Goal: Task Accomplishment & Management: Use online tool/utility

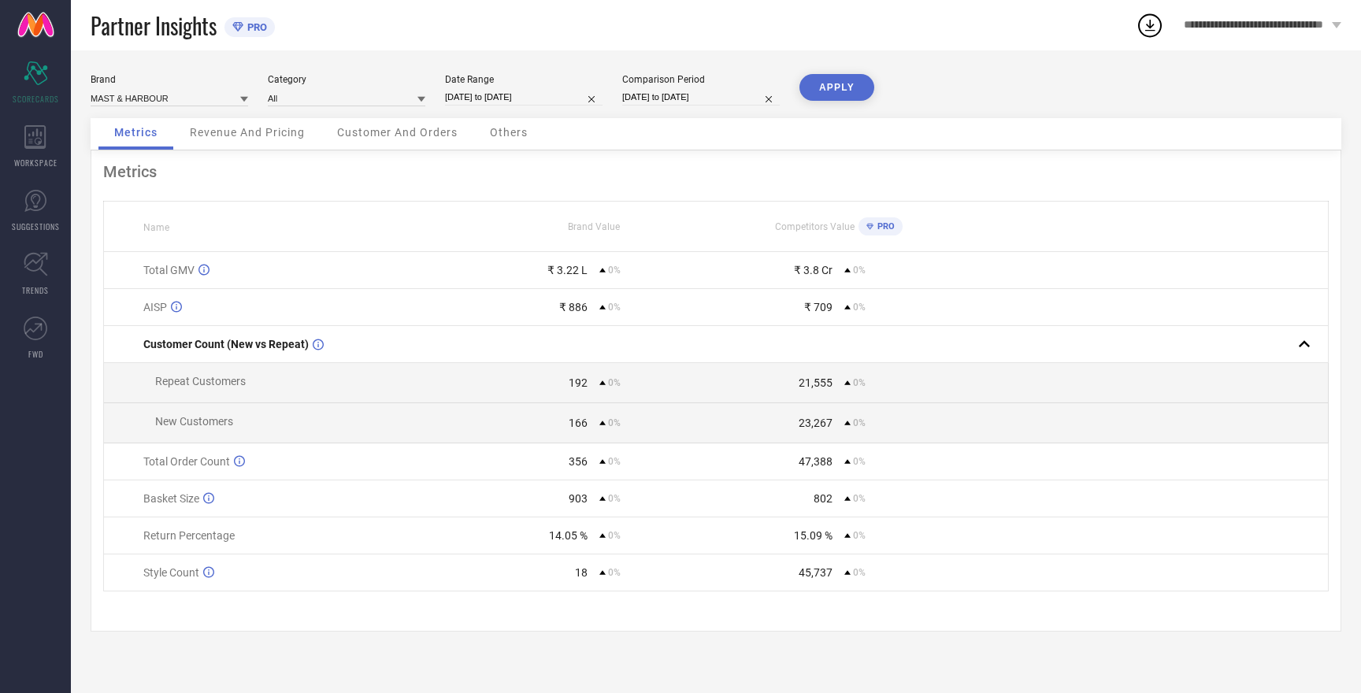
click at [254, 136] on span "Revenue And Pricing" at bounding box center [247, 132] width 115 height 13
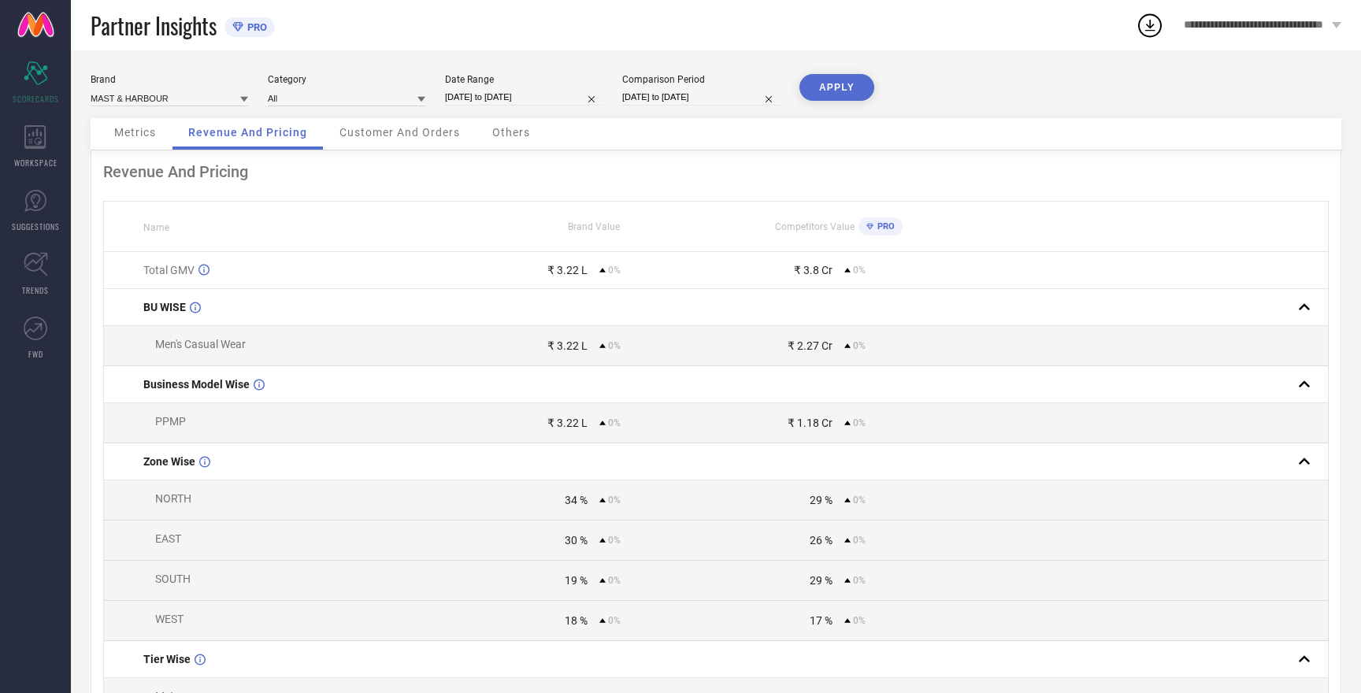
click at [384, 124] on div "Customer And Orders" at bounding box center [400, 134] width 152 height 32
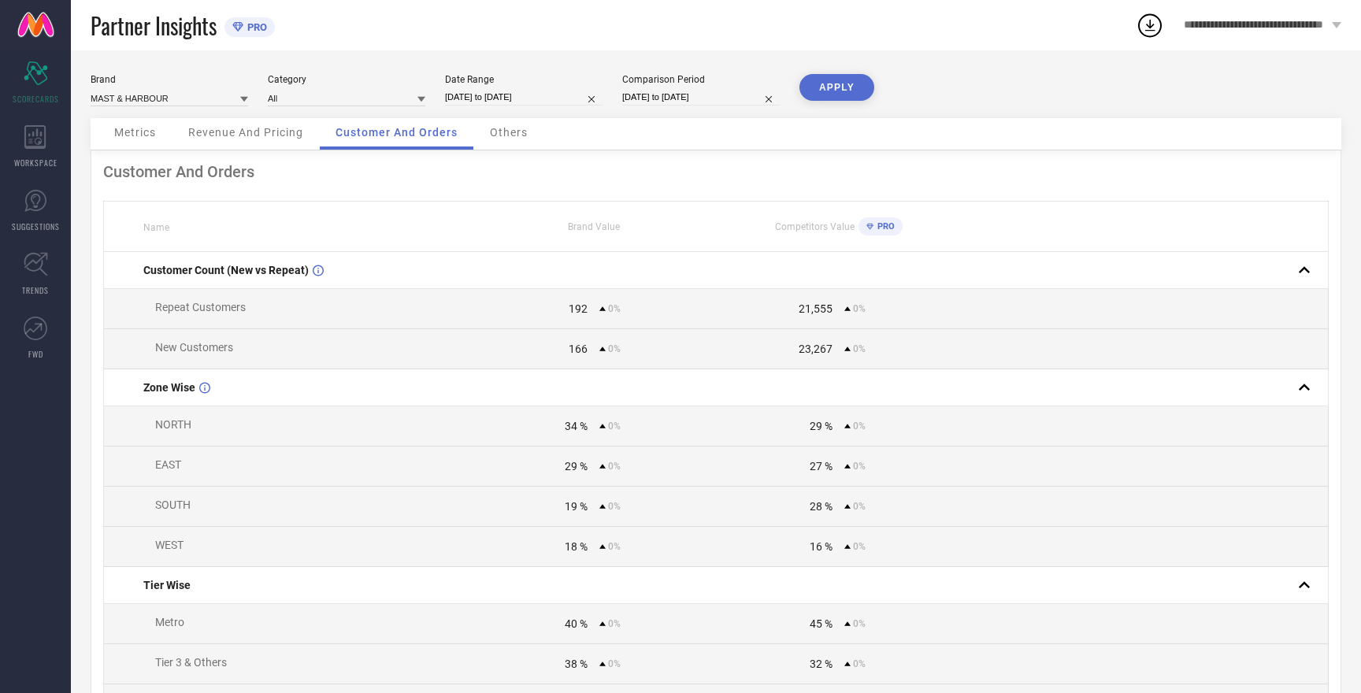
click at [513, 134] on span "Others" at bounding box center [509, 132] width 38 height 13
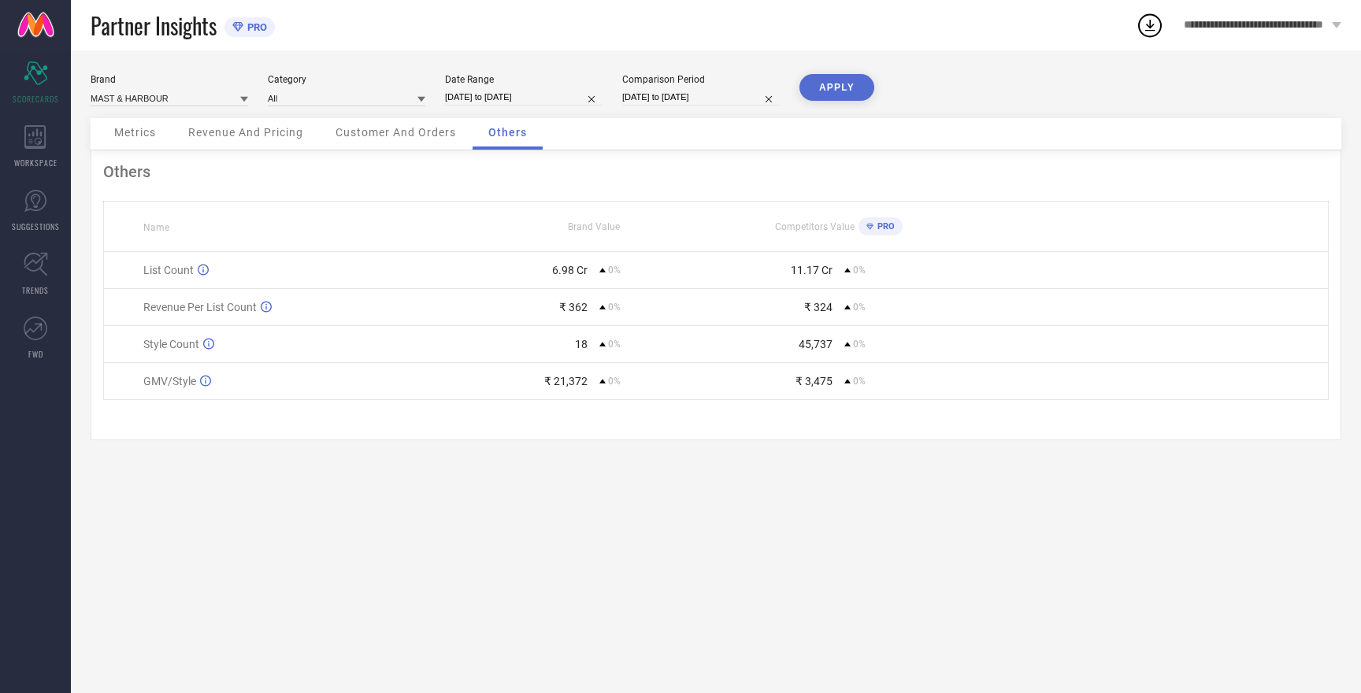
select select "8"
select select "2025"
select select "9"
select select "2025"
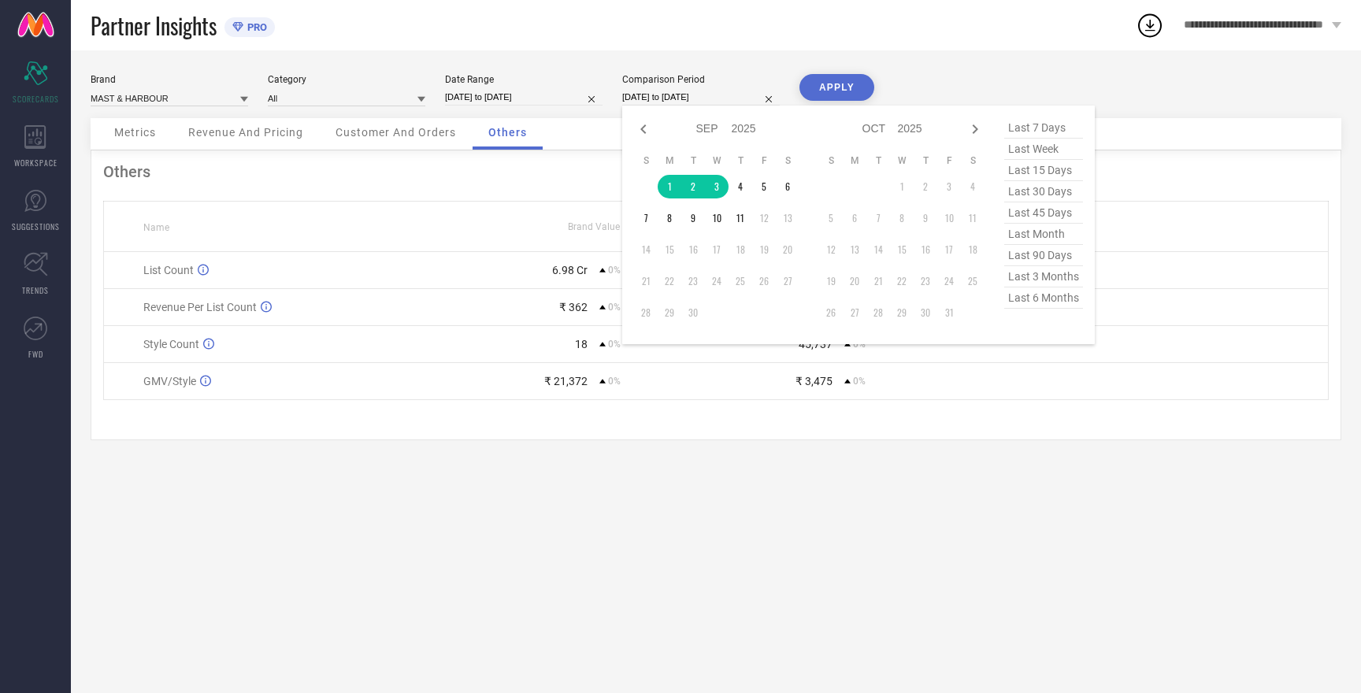
click at [660, 97] on input "[DATE] to [DATE]" at bounding box center [701, 97] width 158 height 17
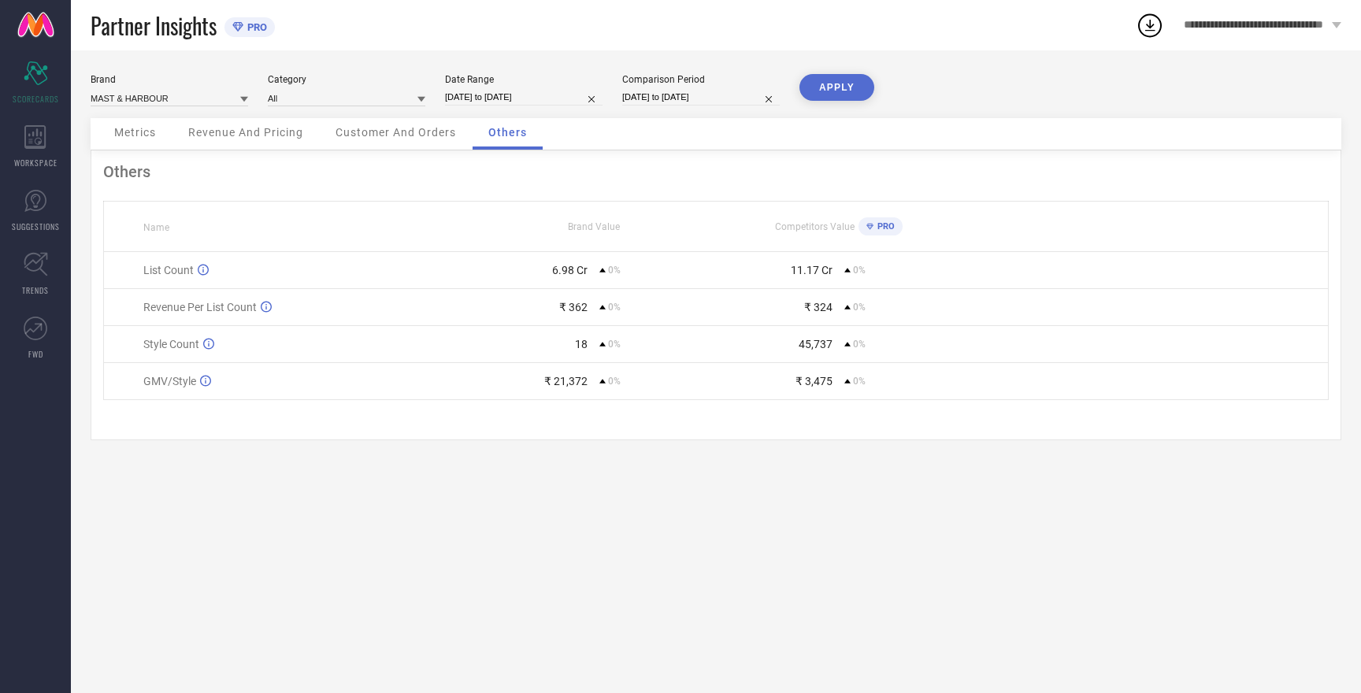
click at [425, 475] on div "Brand MAST & HARBOUR Category All Date Range [DATE] to [DATE] Comparison Period…" at bounding box center [716, 371] width 1290 height 643
click at [830, 91] on button "APPLY" at bounding box center [836, 87] width 75 height 27
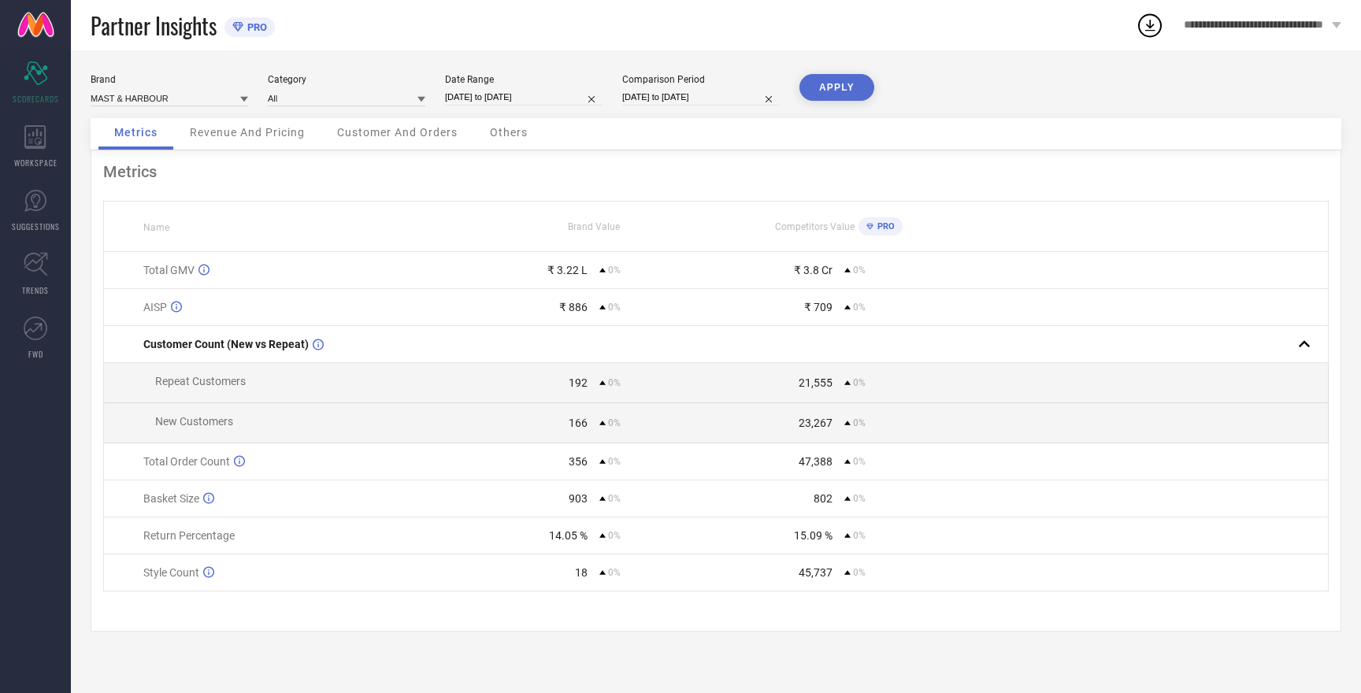
click at [485, 94] on input "[DATE] to [DATE]" at bounding box center [524, 97] width 158 height 17
select select "8"
select select "2025"
select select "9"
select select "2025"
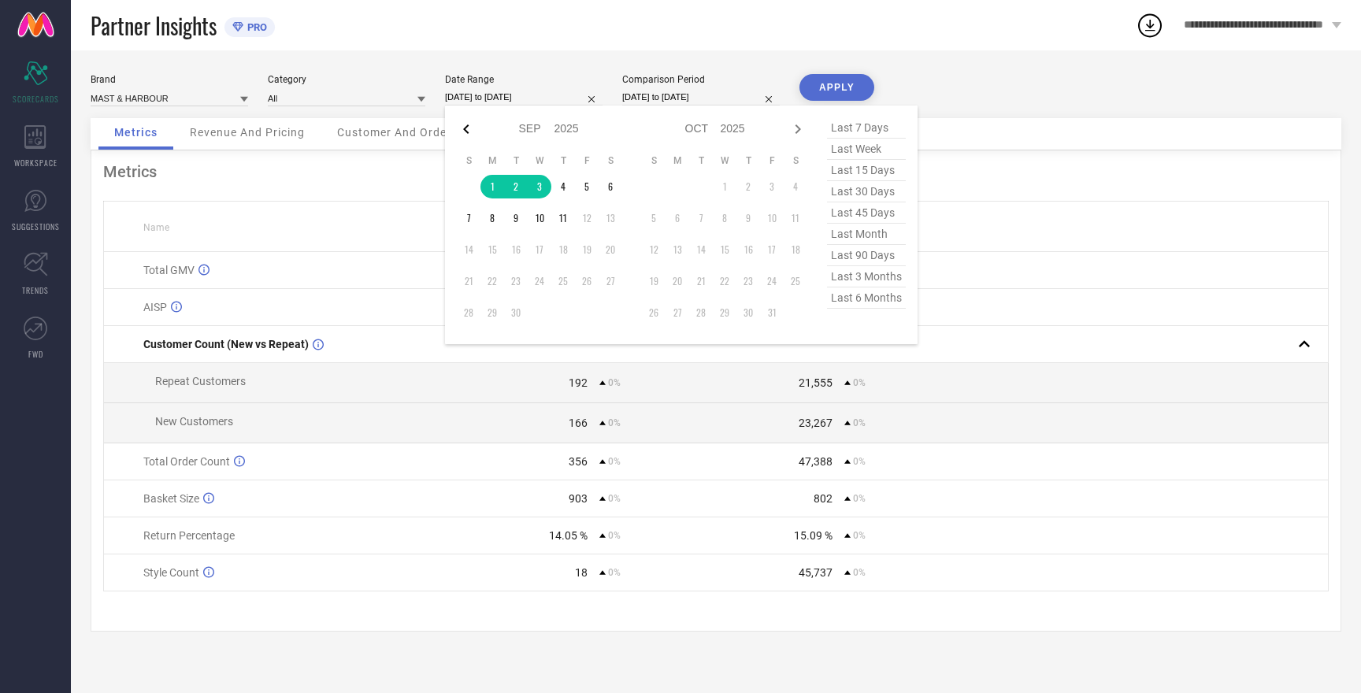
click at [458, 135] on icon at bounding box center [466, 129] width 19 height 19
select select "7"
select select "2025"
select select "8"
select select "2025"
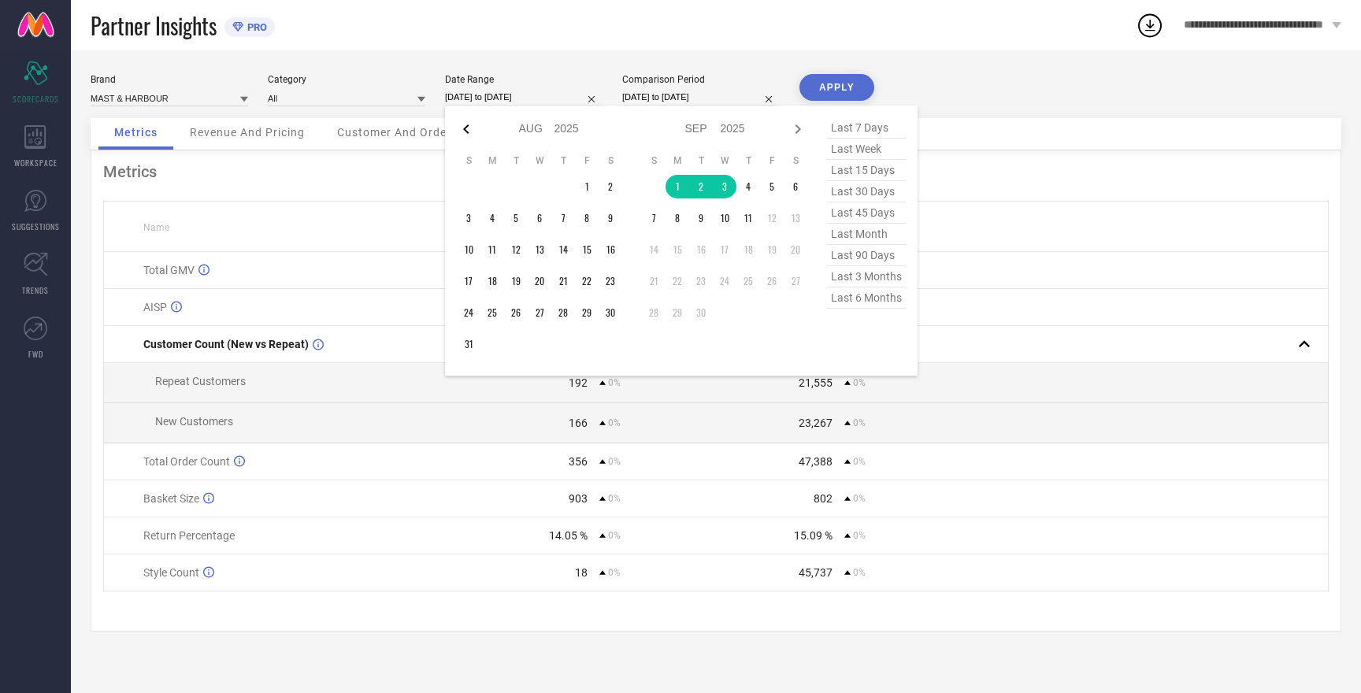
click at [463, 129] on icon at bounding box center [466, 129] width 19 height 19
select select "6"
select select "2025"
select select "7"
select select "2025"
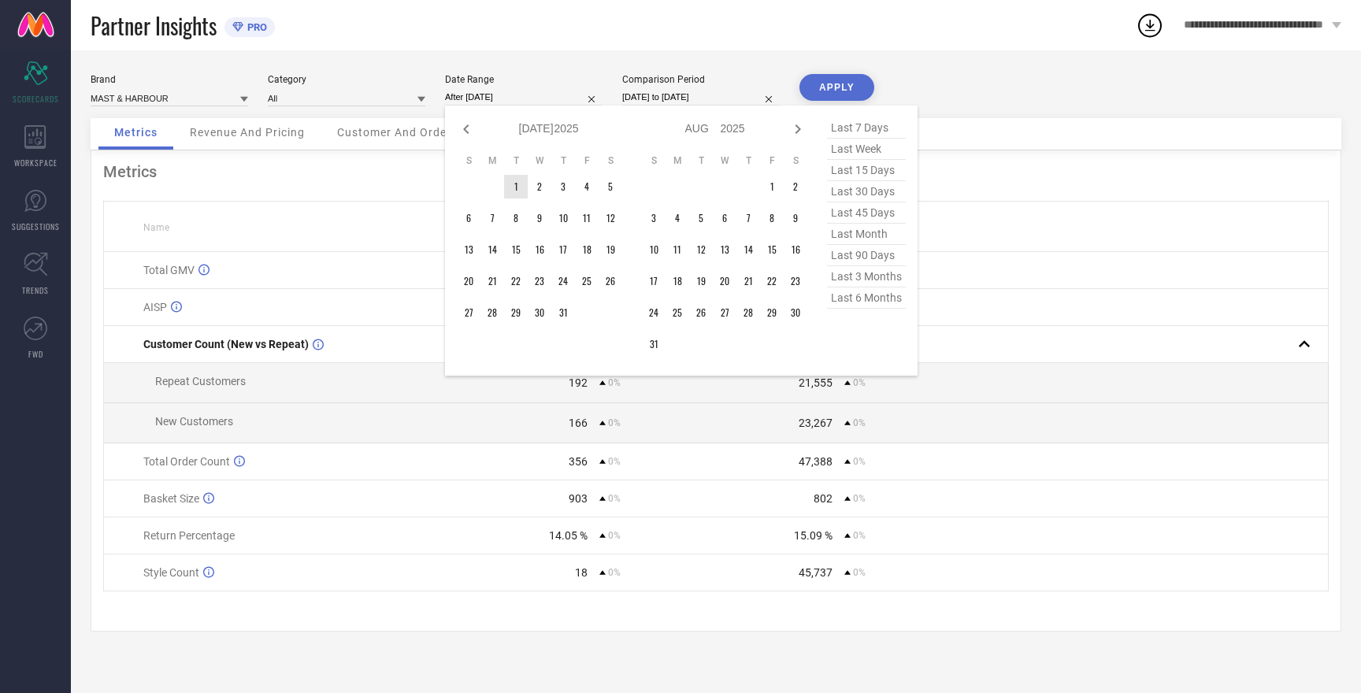
click at [517, 186] on td "1" at bounding box center [516, 187] width 24 height 24
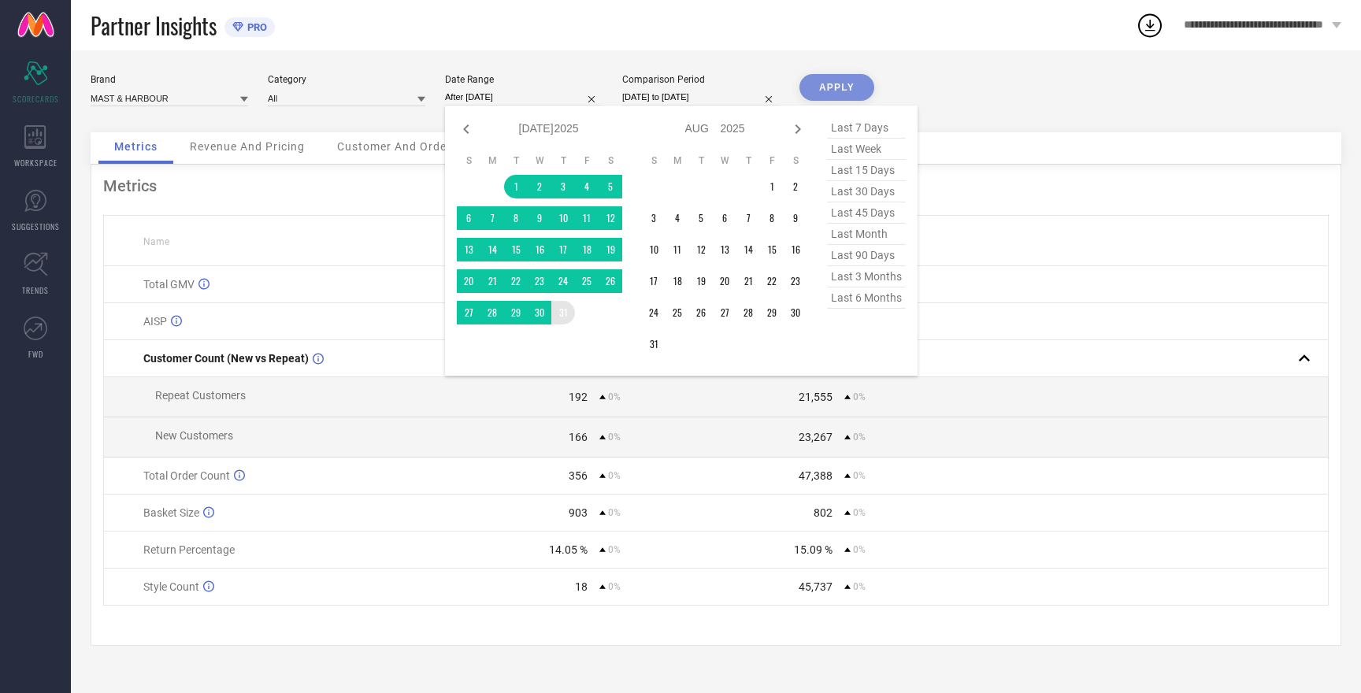
type input "[DATE] to [DATE]"
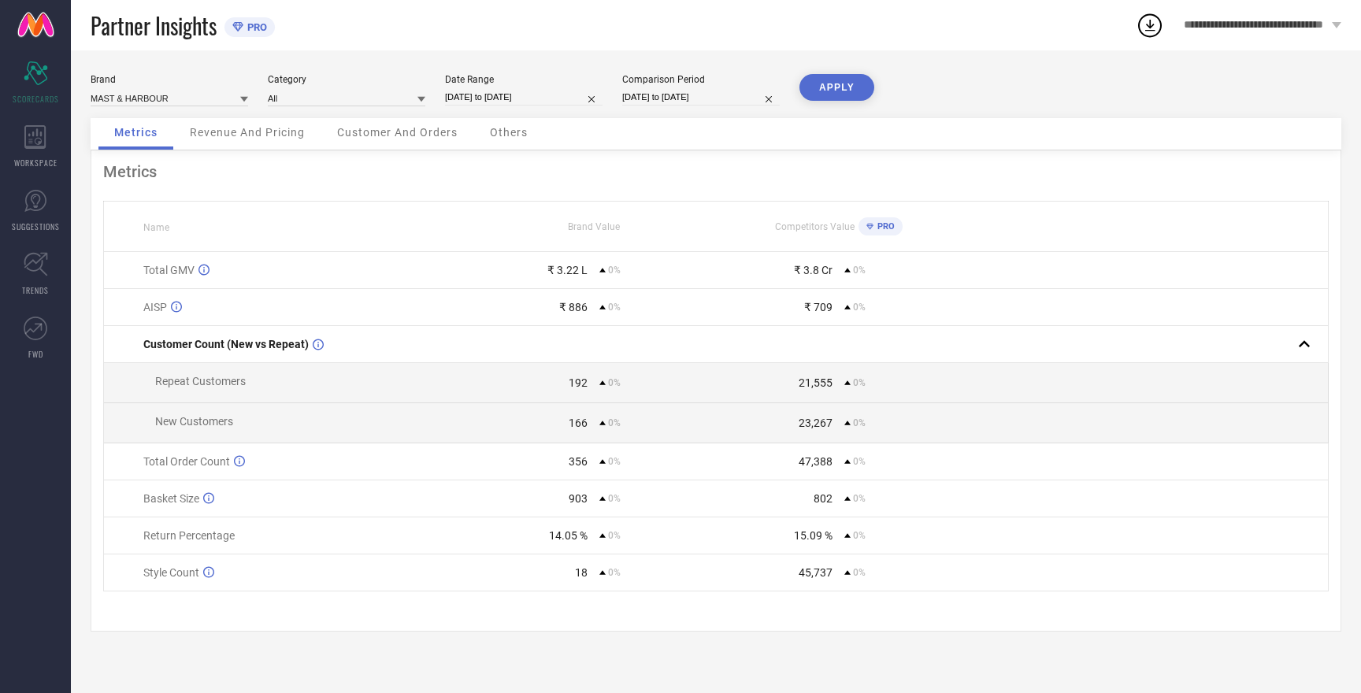
click at [671, 93] on input "[DATE] to [DATE]" at bounding box center [701, 97] width 158 height 17
select select "8"
select select "2025"
select select "9"
select select "2025"
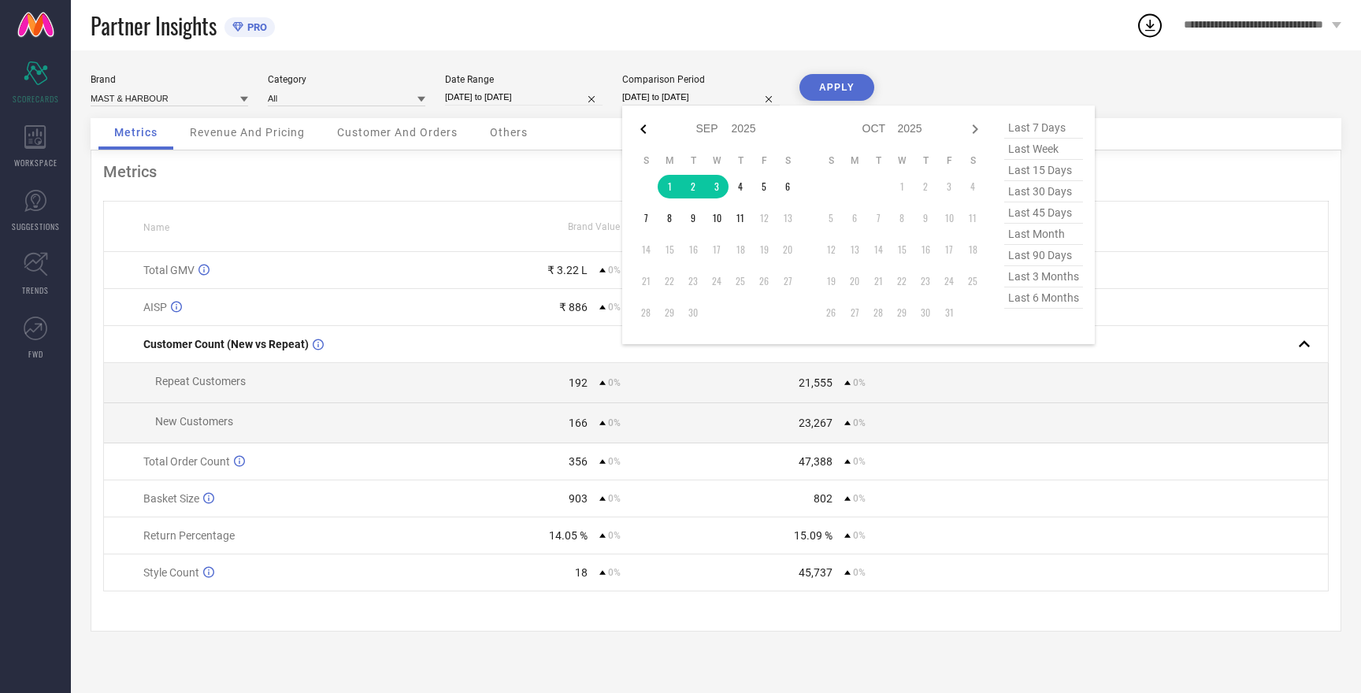
click at [640, 125] on icon at bounding box center [643, 129] width 19 height 19
select select "7"
select select "2025"
select select "8"
select select "2025"
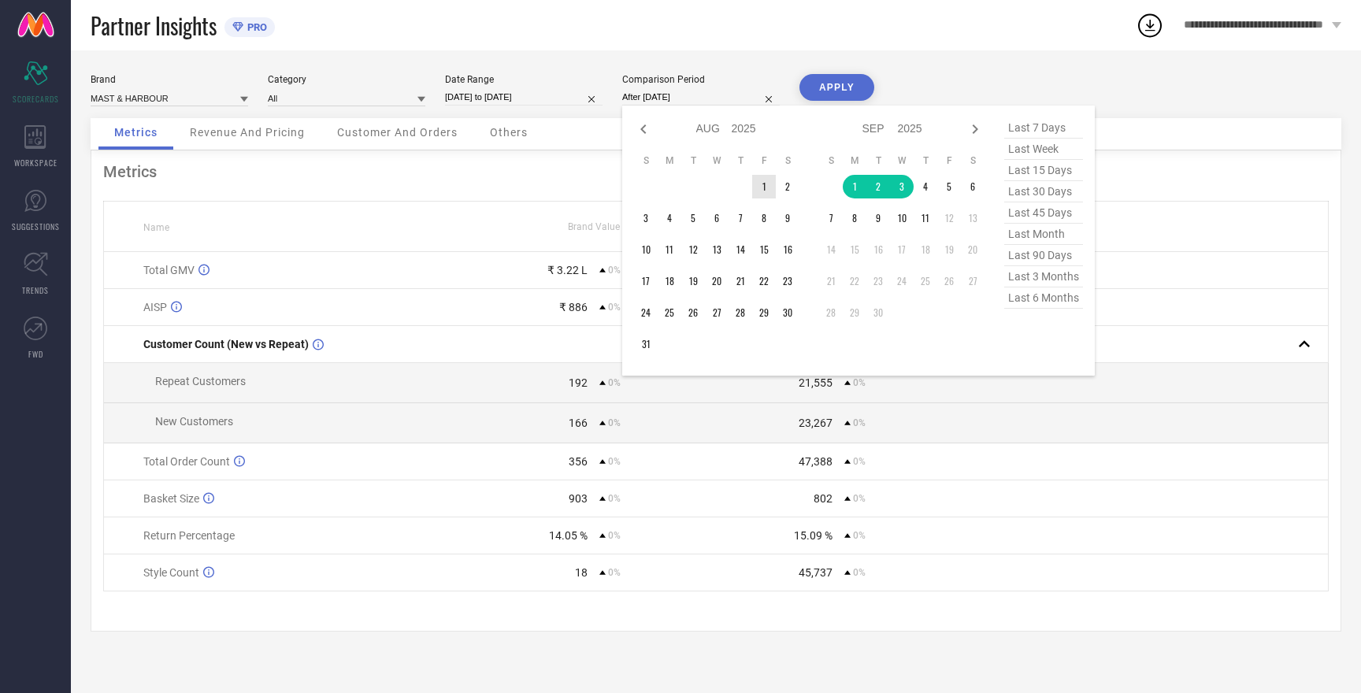
click at [758, 186] on td "1" at bounding box center [764, 187] width 24 height 24
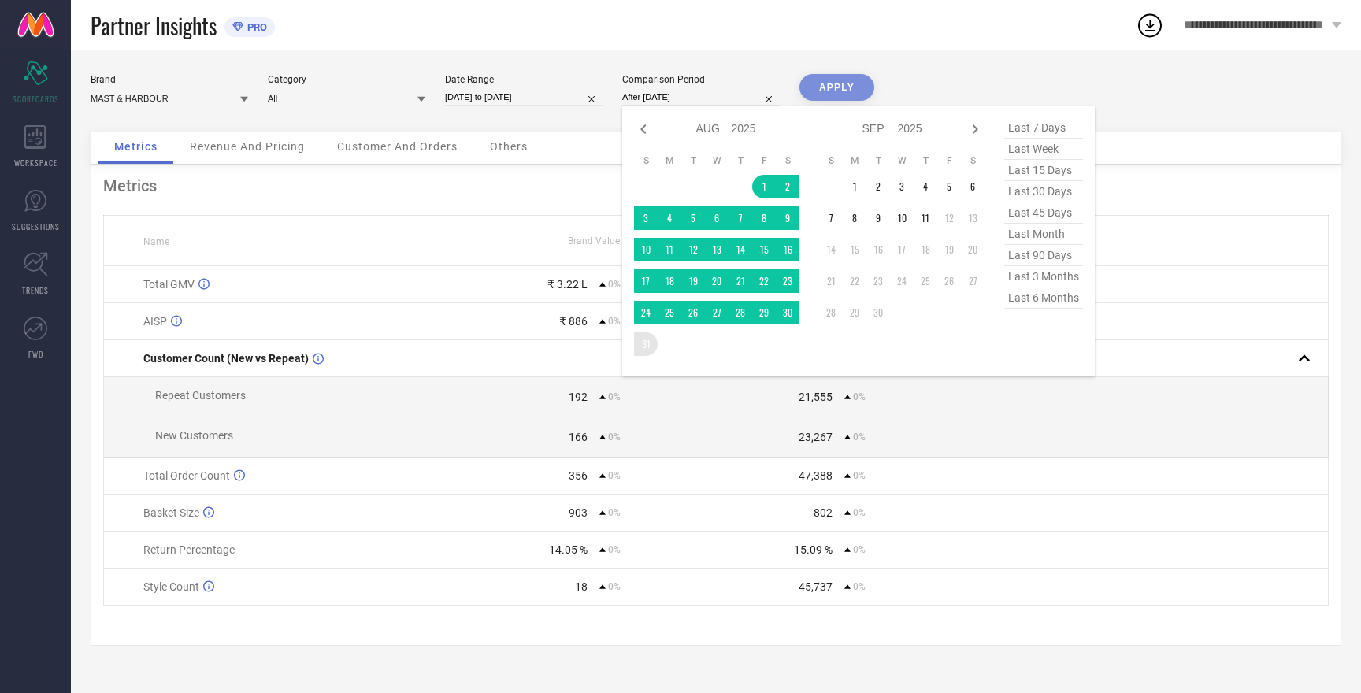
type input "[DATE] to [DATE]"
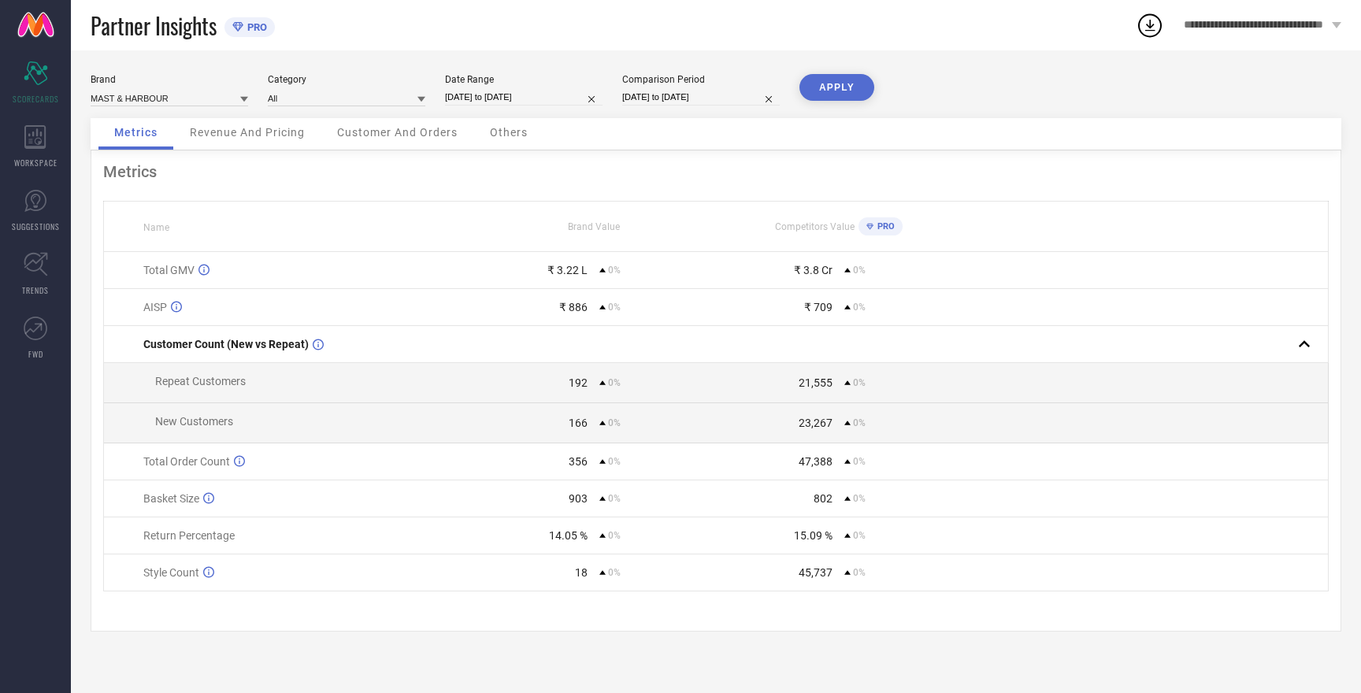
click at [850, 97] on button "APPLY" at bounding box center [836, 87] width 75 height 27
select select "7"
select select "2025"
select select "8"
select select "2025"
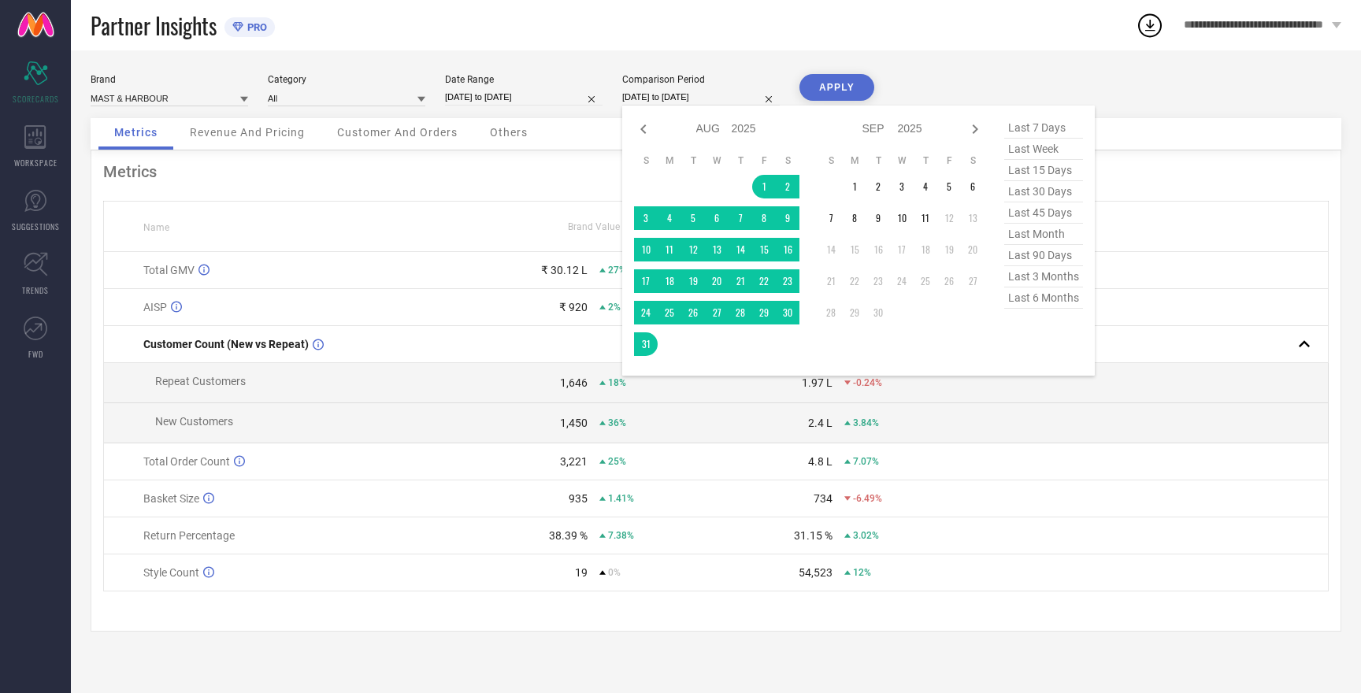
click at [669, 98] on input "[DATE] to [DATE]" at bounding box center [701, 97] width 158 height 17
click at [843, 92] on button "APPLY" at bounding box center [836, 87] width 75 height 27
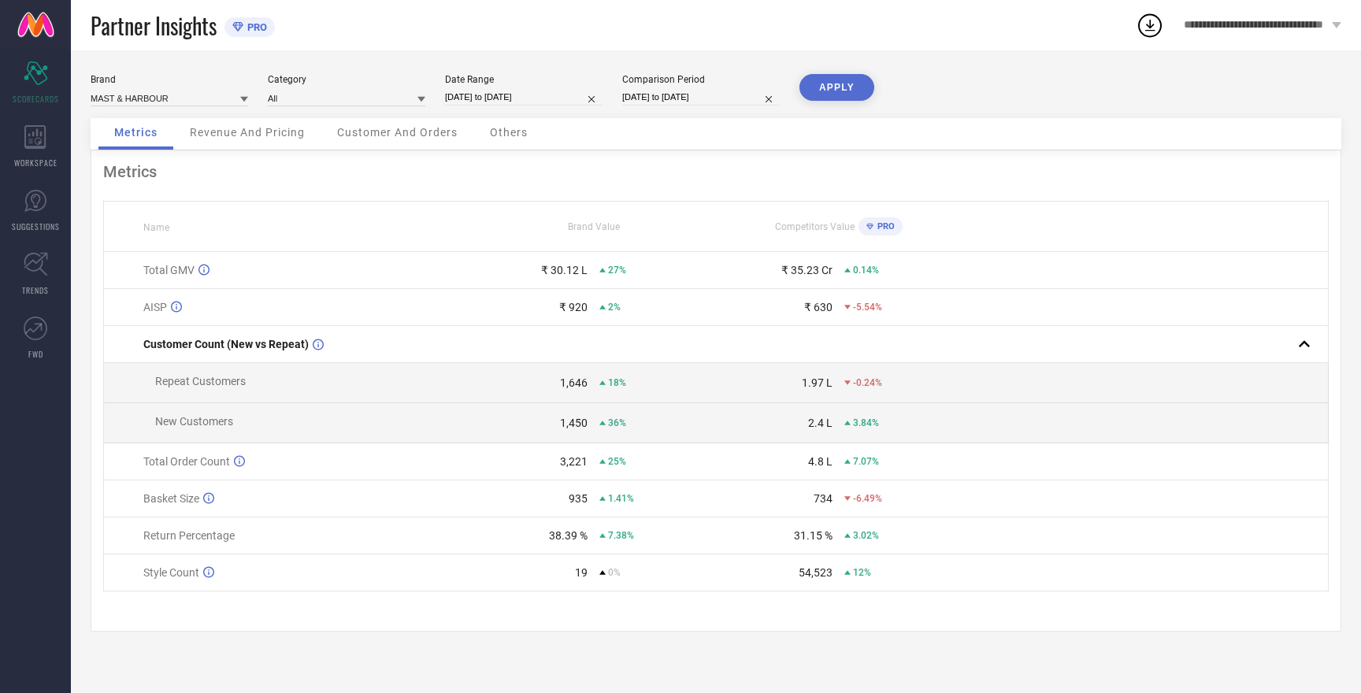
select select "7"
select select "2025"
select select "8"
select select "2025"
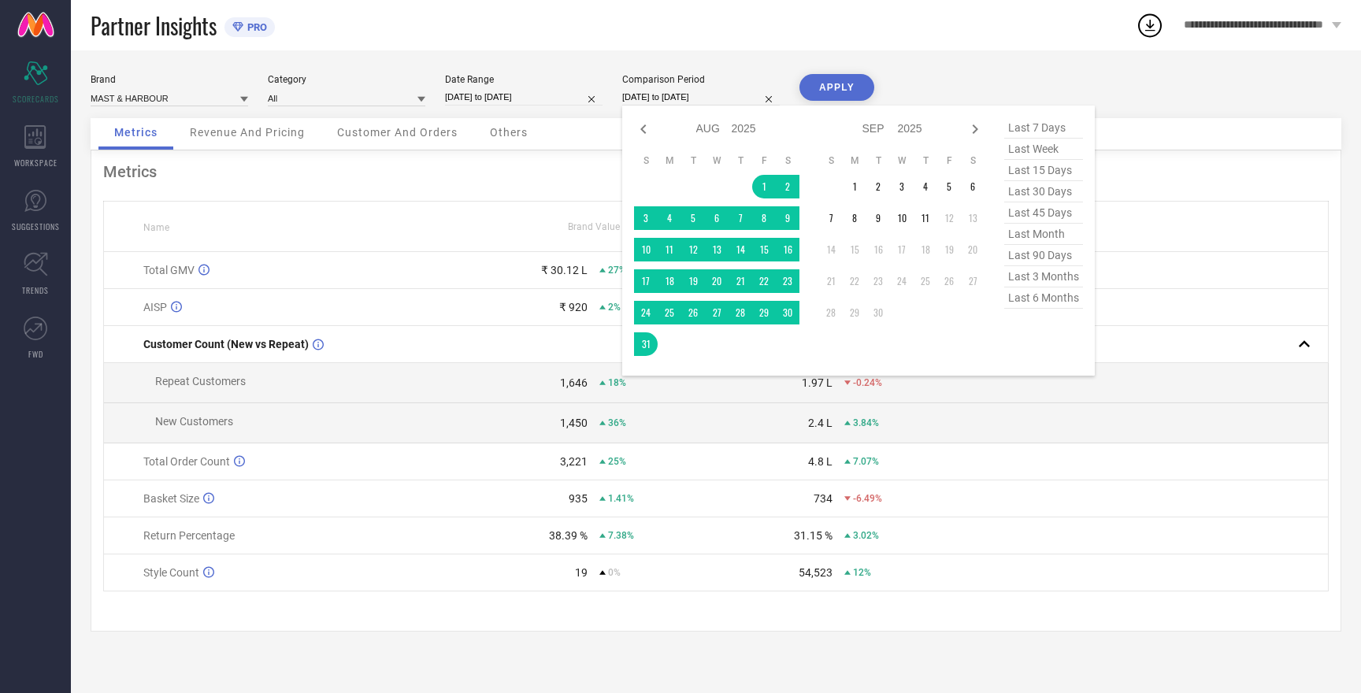
click at [667, 99] on input "[DATE] to [DATE]" at bounding box center [701, 97] width 158 height 17
click at [643, 130] on icon at bounding box center [643, 129] width 19 height 19
select select "6"
select select "2025"
select select "7"
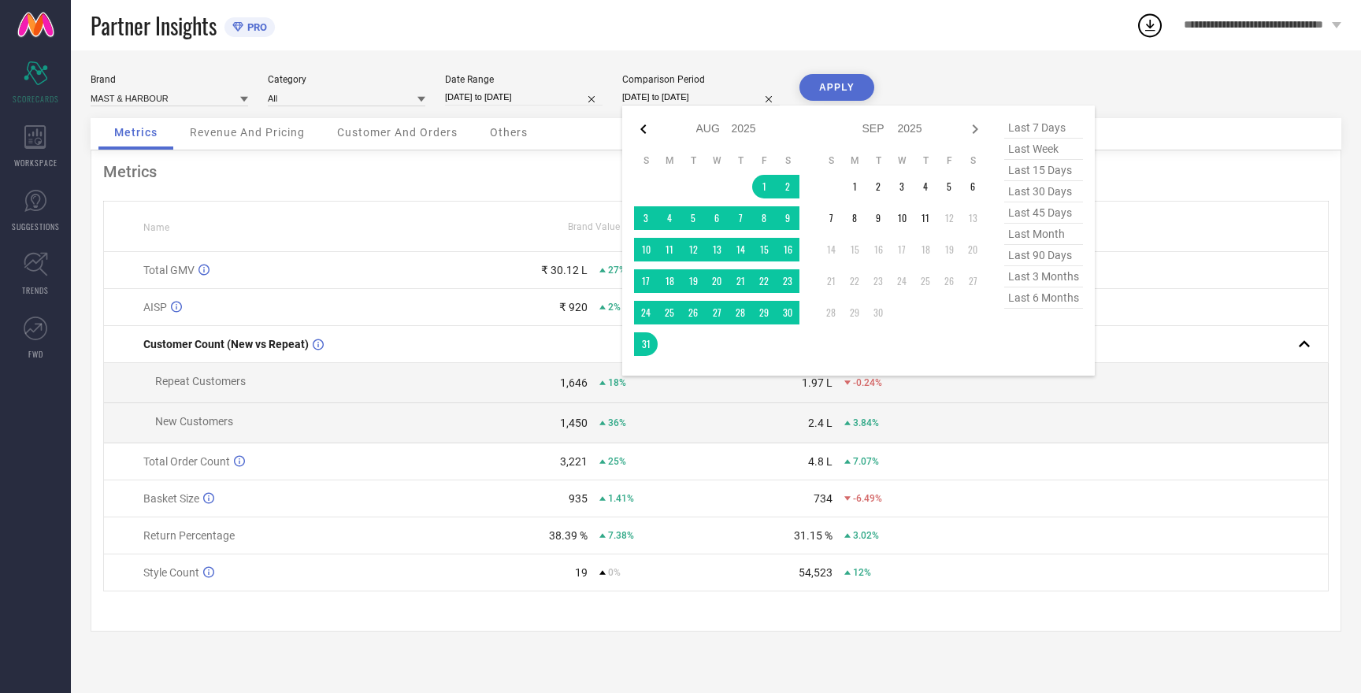
select select "2025"
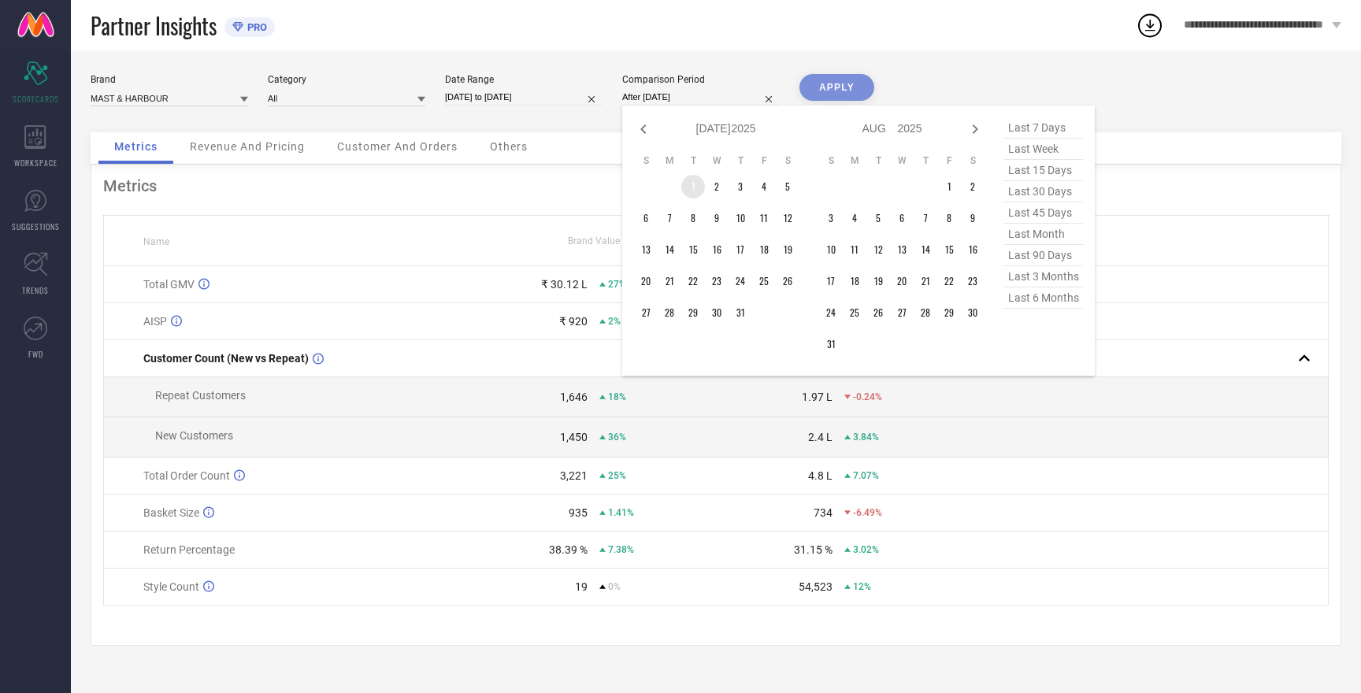
click at [694, 185] on td "1" at bounding box center [693, 187] width 24 height 24
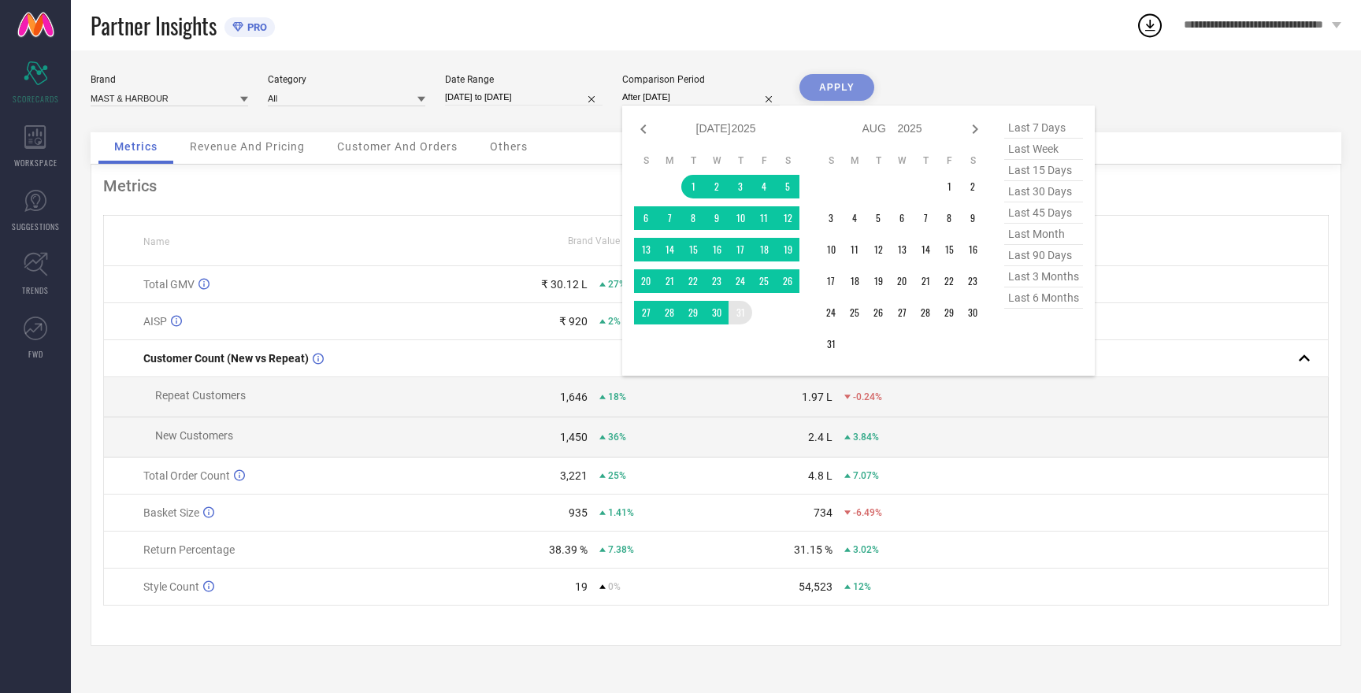
type input "[DATE] to [DATE]"
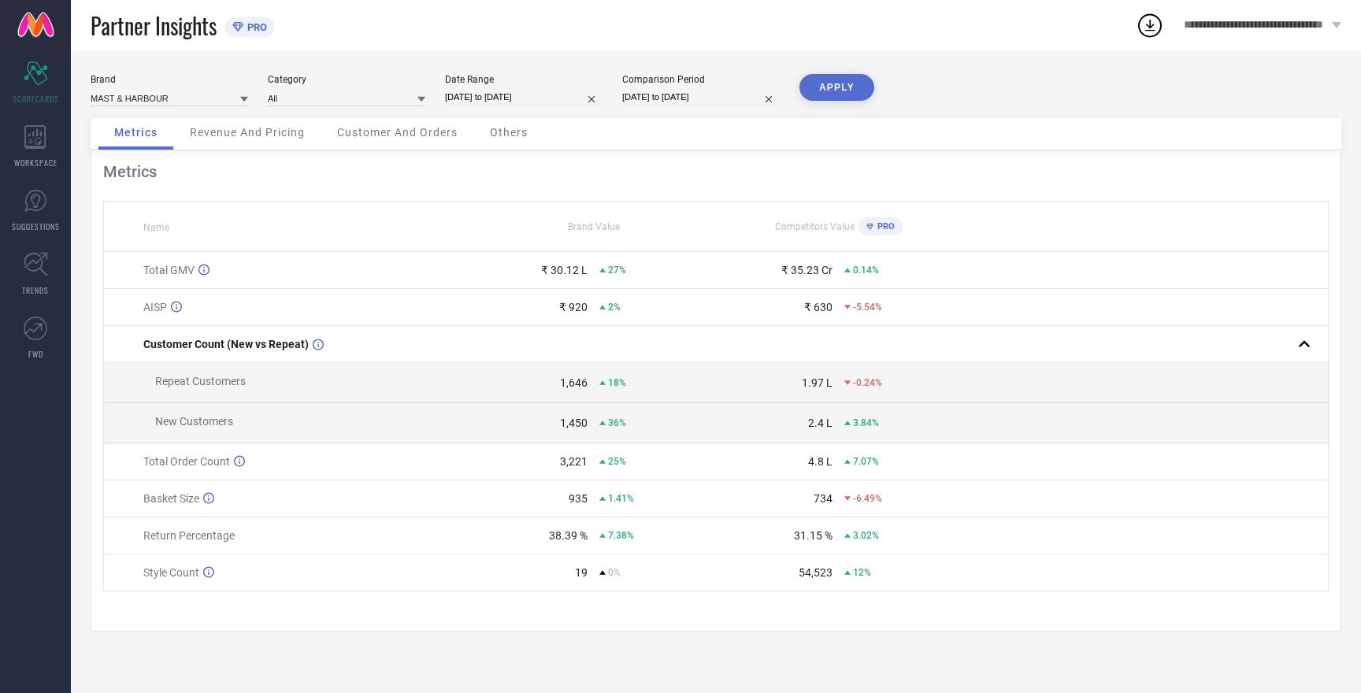
select select "6"
select select "2025"
select select "7"
select select "2025"
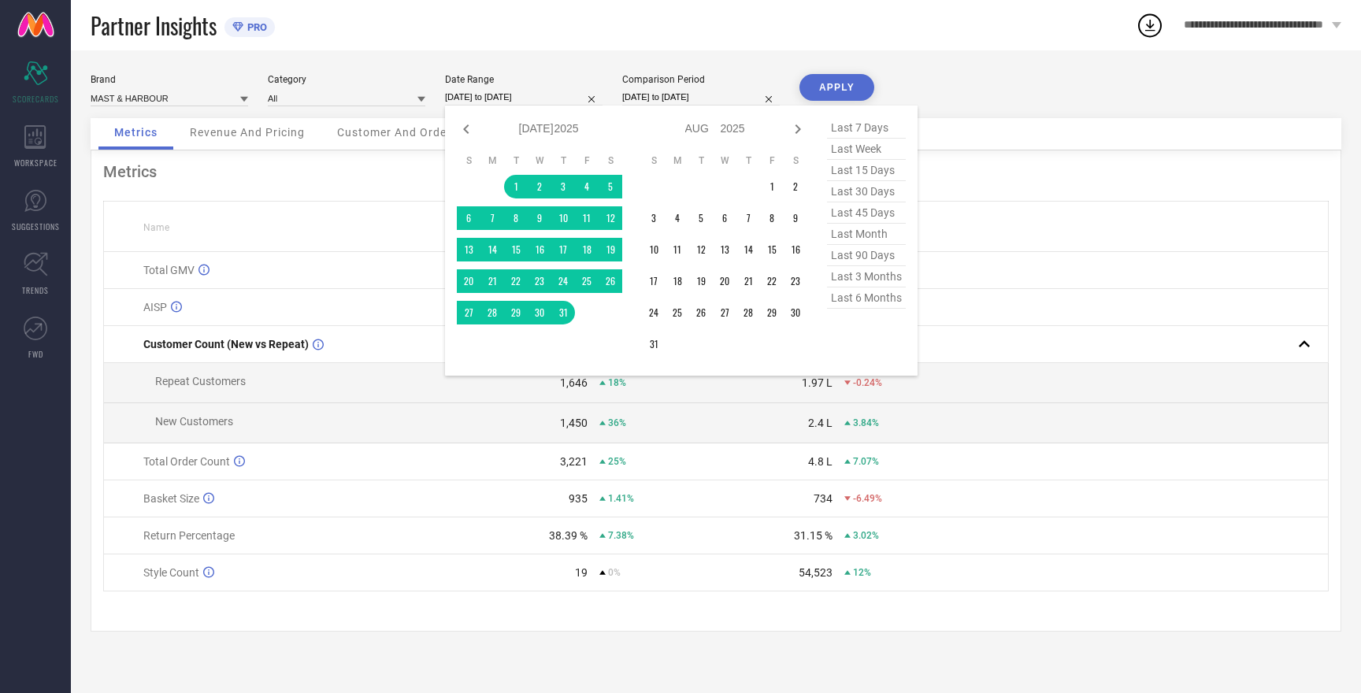
click at [523, 98] on input "[DATE] to [DATE]" at bounding box center [524, 97] width 158 height 17
click at [774, 185] on td "1" at bounding box center [772, 187] width 24 height 24
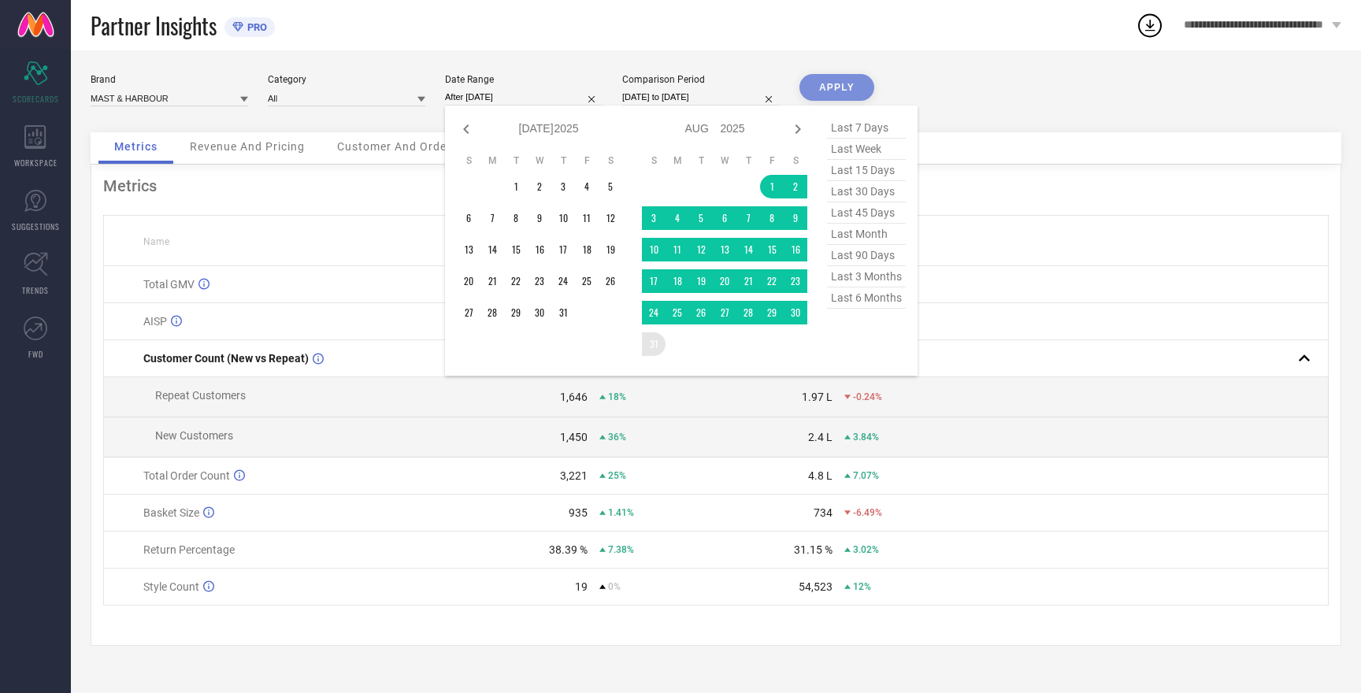
type input "[DATE] to [DATE]"
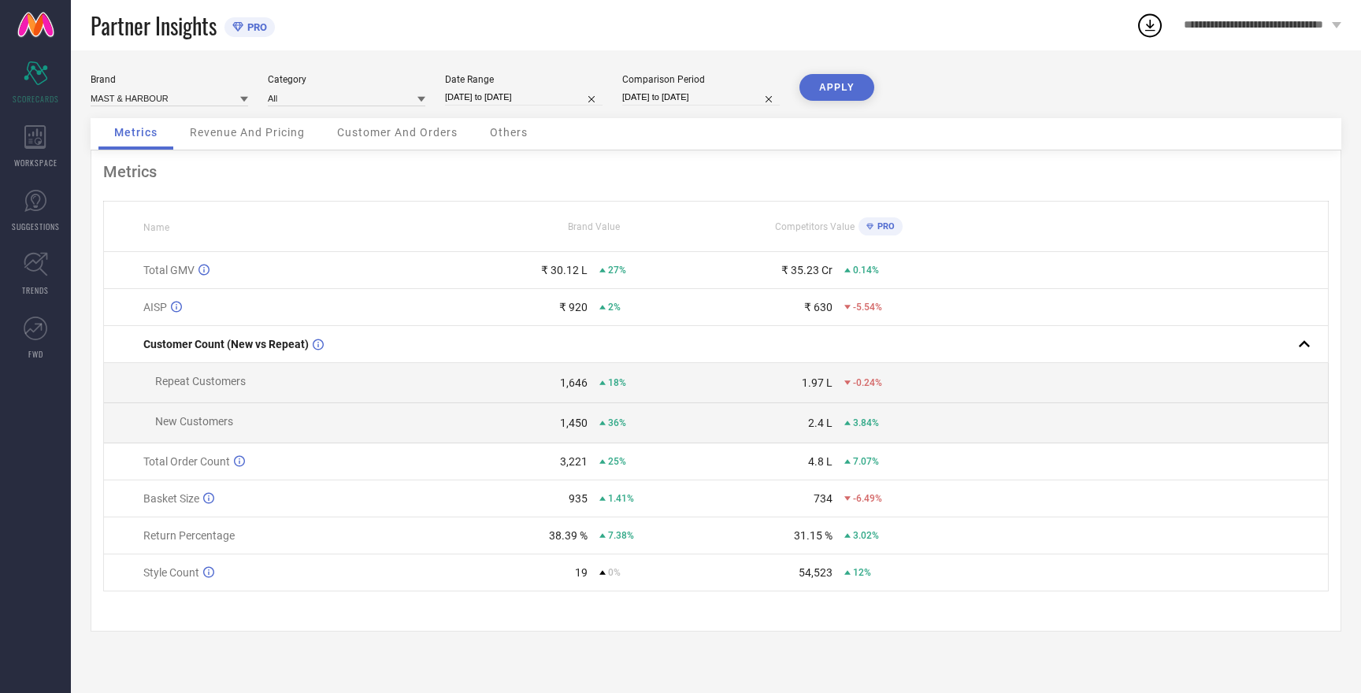
click at [822, 83] on button "APPLY" at bounding box center [836, 87] width 75 height 27
click at [834, 80] on button "APPLY" at bounding box center [836, 87] width 75 height 27
select select "7"
select select "2025"
select select "8"
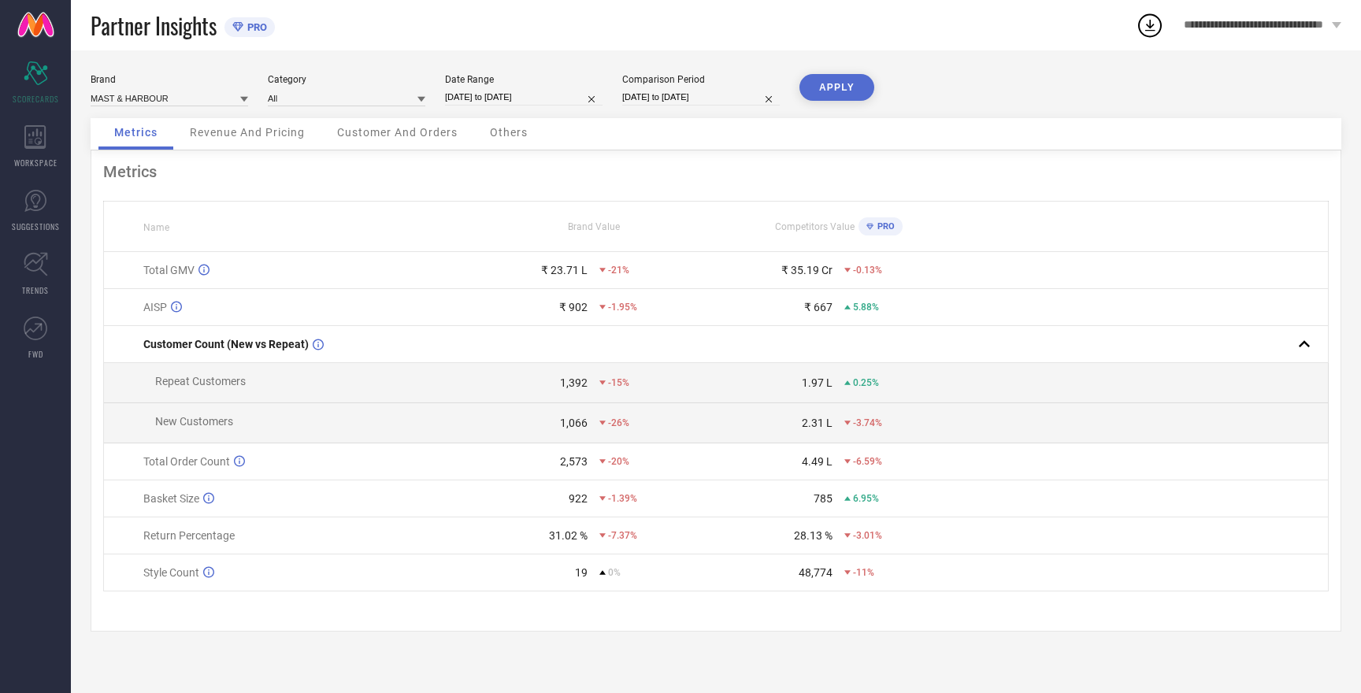
select select "2025"
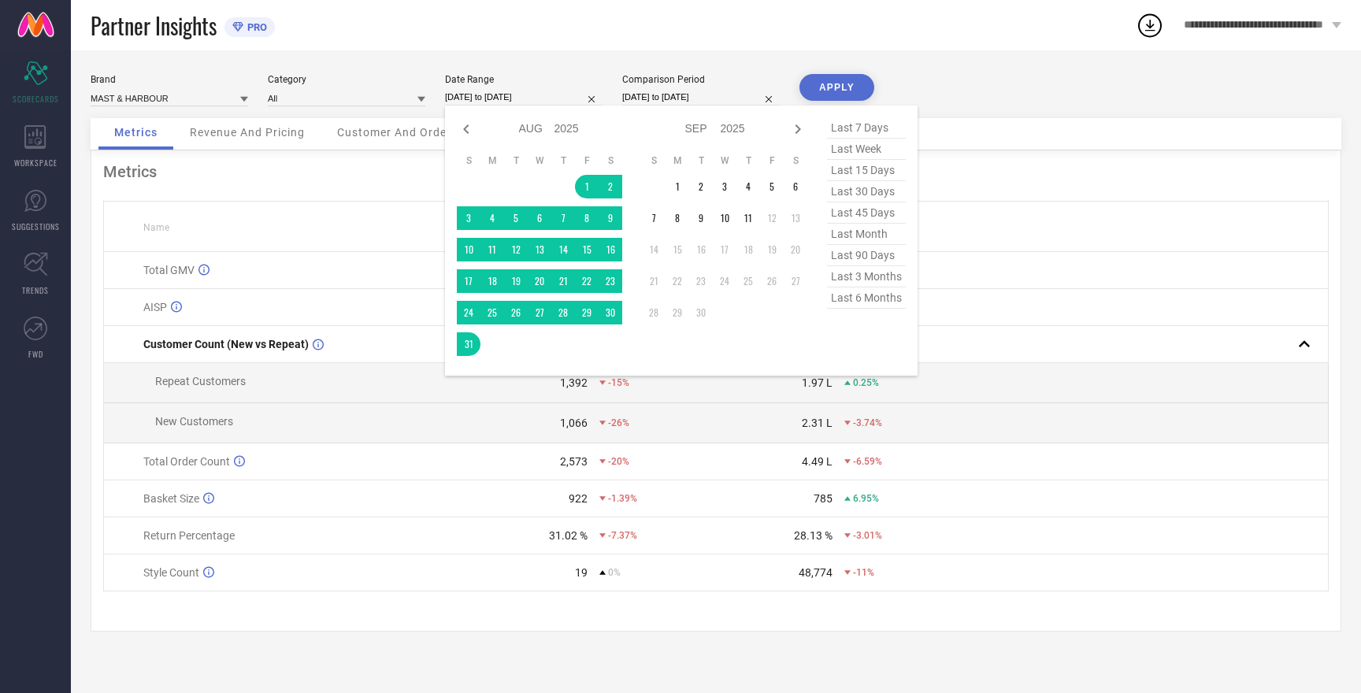
click at [508, 91] on input "[DATE] to [DATE]" at bounding box center [524, 97] width 158 height 17
click at [463, 123] on icon at bounding box center [466, 129] width 19 height 19
select select "6"
select select "2025"
select select "7"
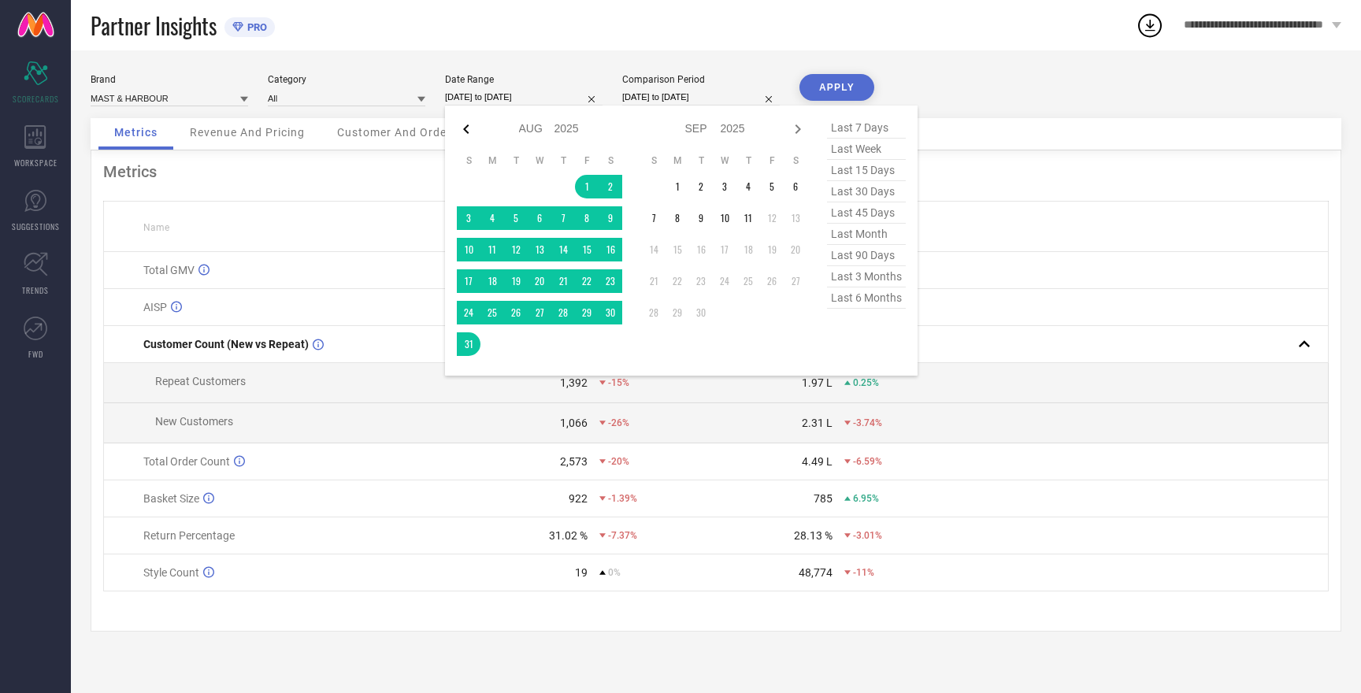
select select "2025"
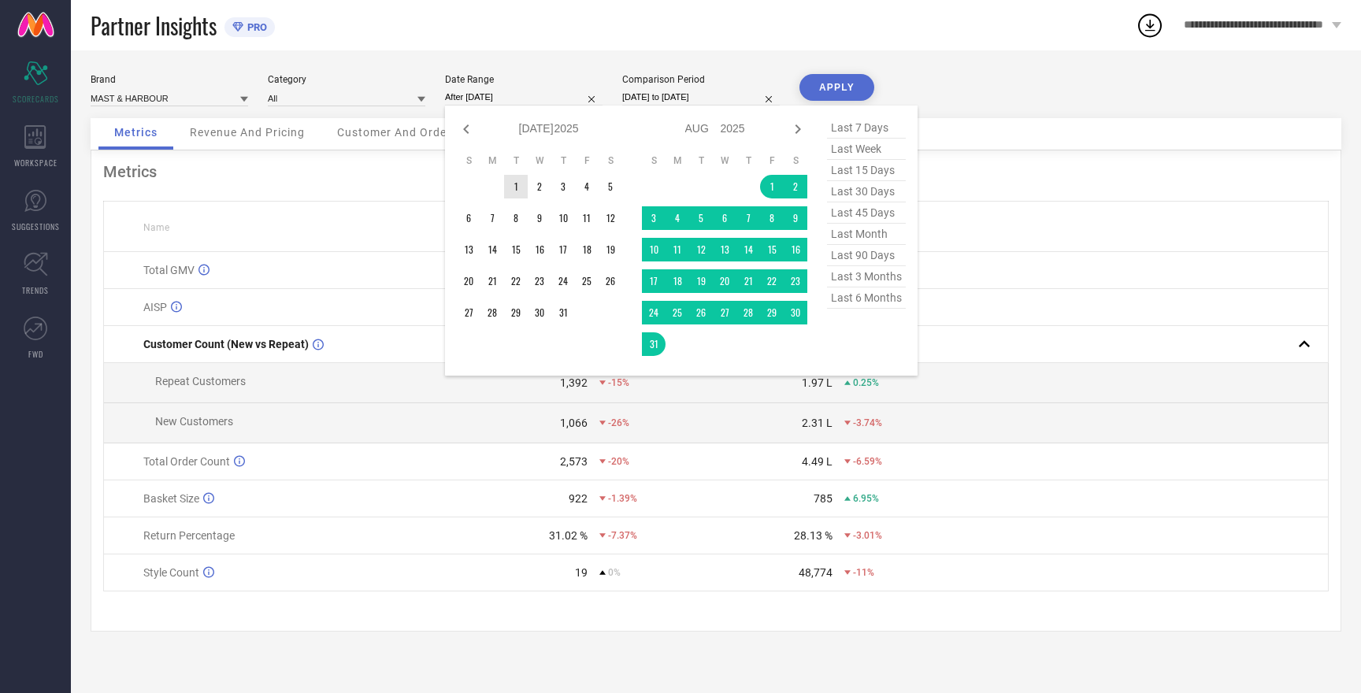
click at [514, 190] on td "1" at bounding box center [516, 187] width 24 height 24
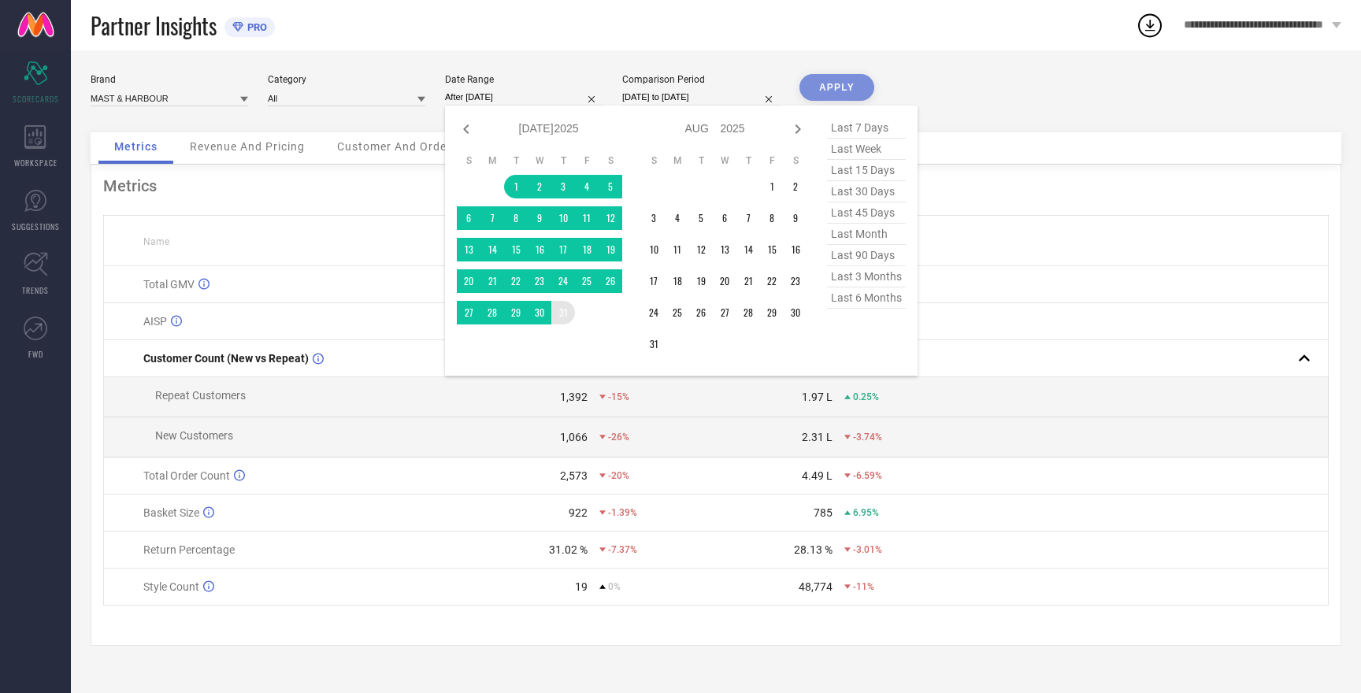
type input "[DATE] to [DATE]"
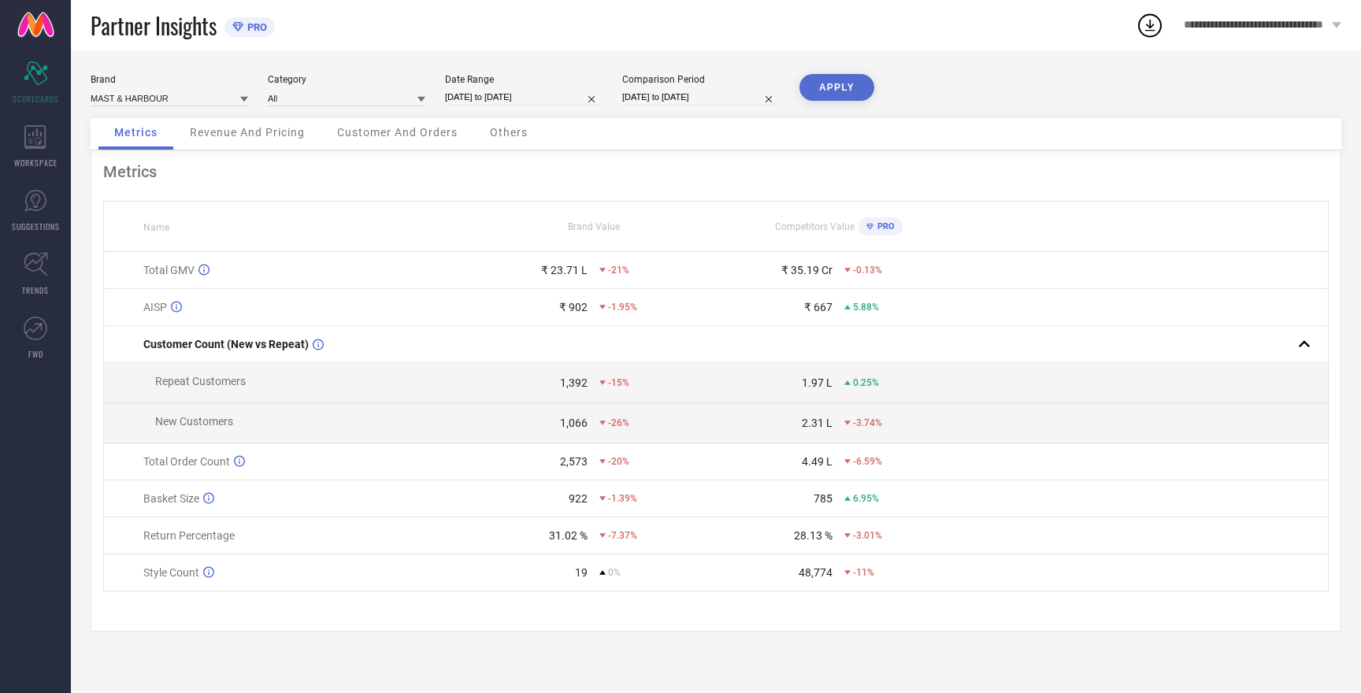
click at [854, 91] on button "APPLY" at bounding box center [836, 87] width 75 height 27
click at [520, 97] on input "[DATE] to [DATE]" at bounding box center [524, 97] width 158 height 17
select select "6"
select select "2025"
select select "7"
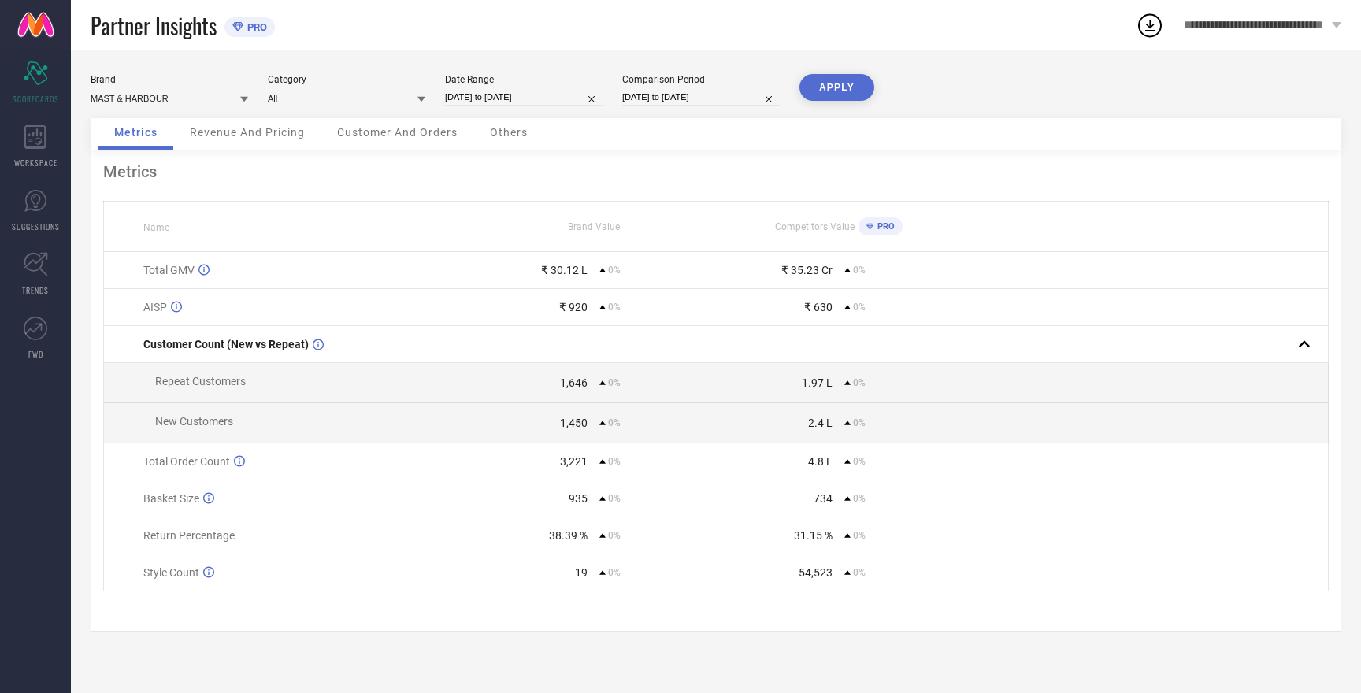
select select "2025"
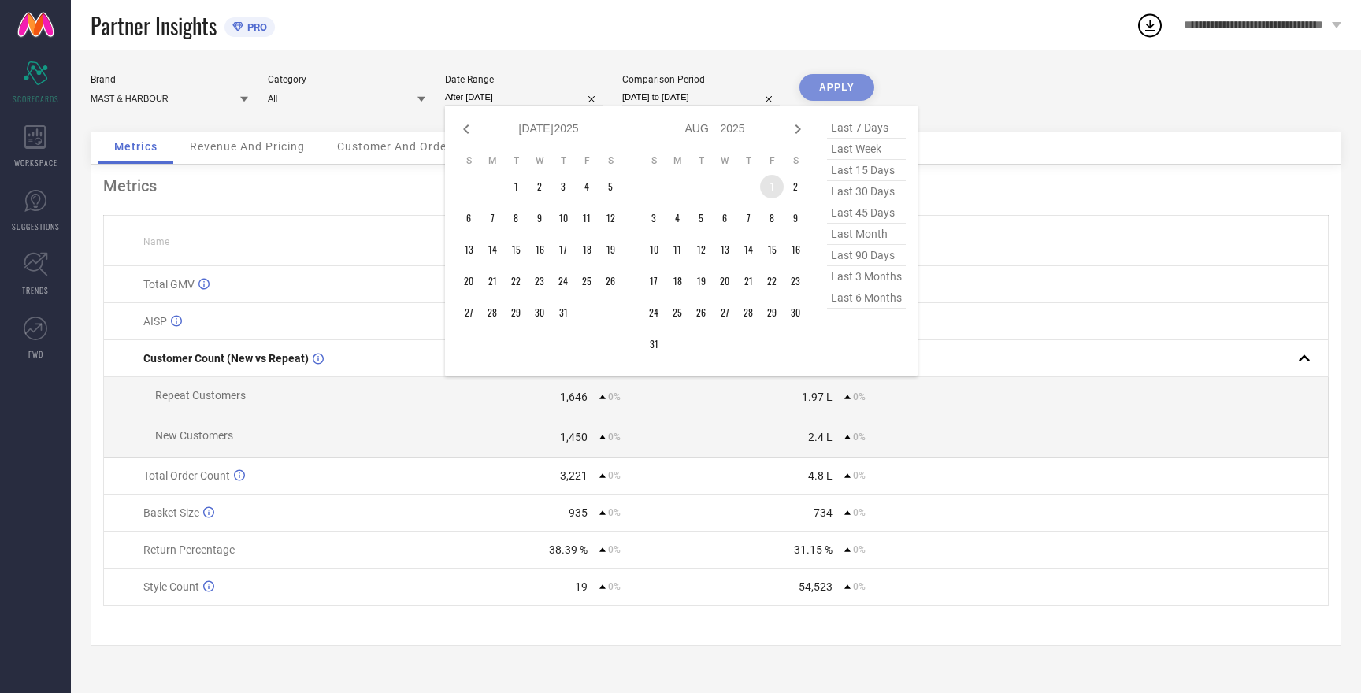
click at [772, 187] on td "1" at bounding box center [772, 187] width 24 height 24
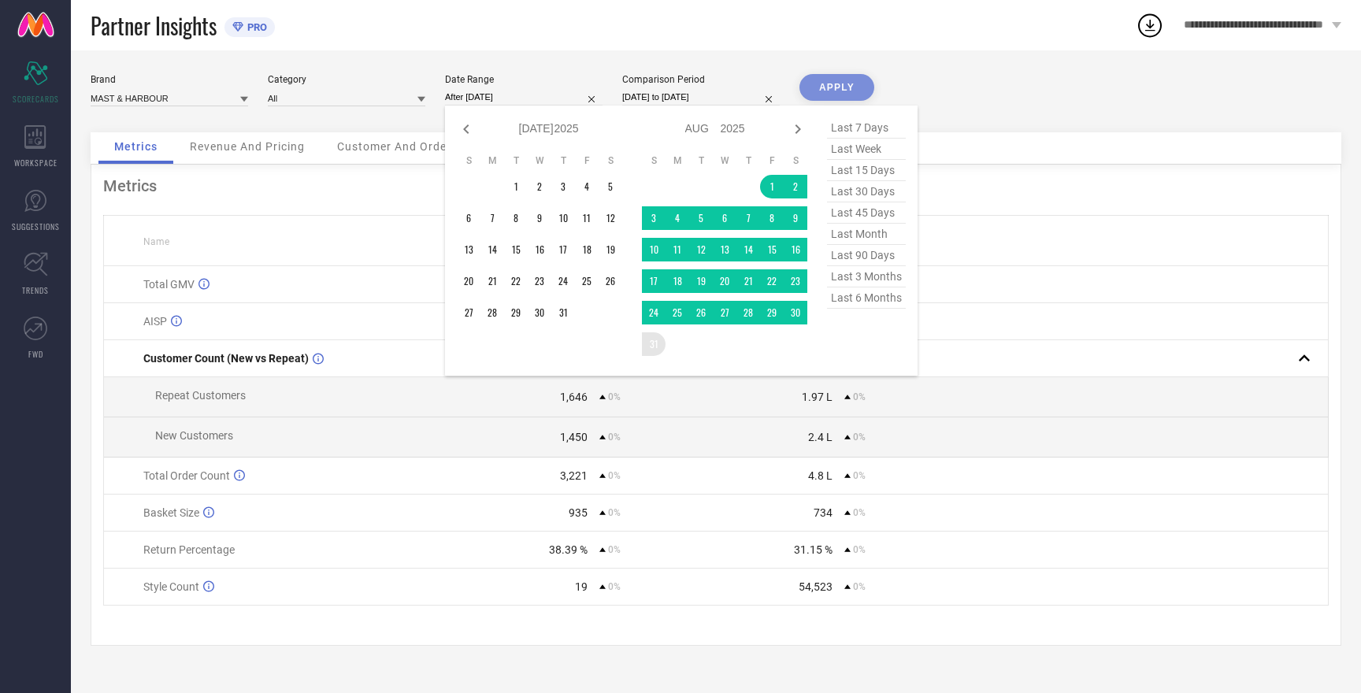
type input "[DATE] to [DATE]"
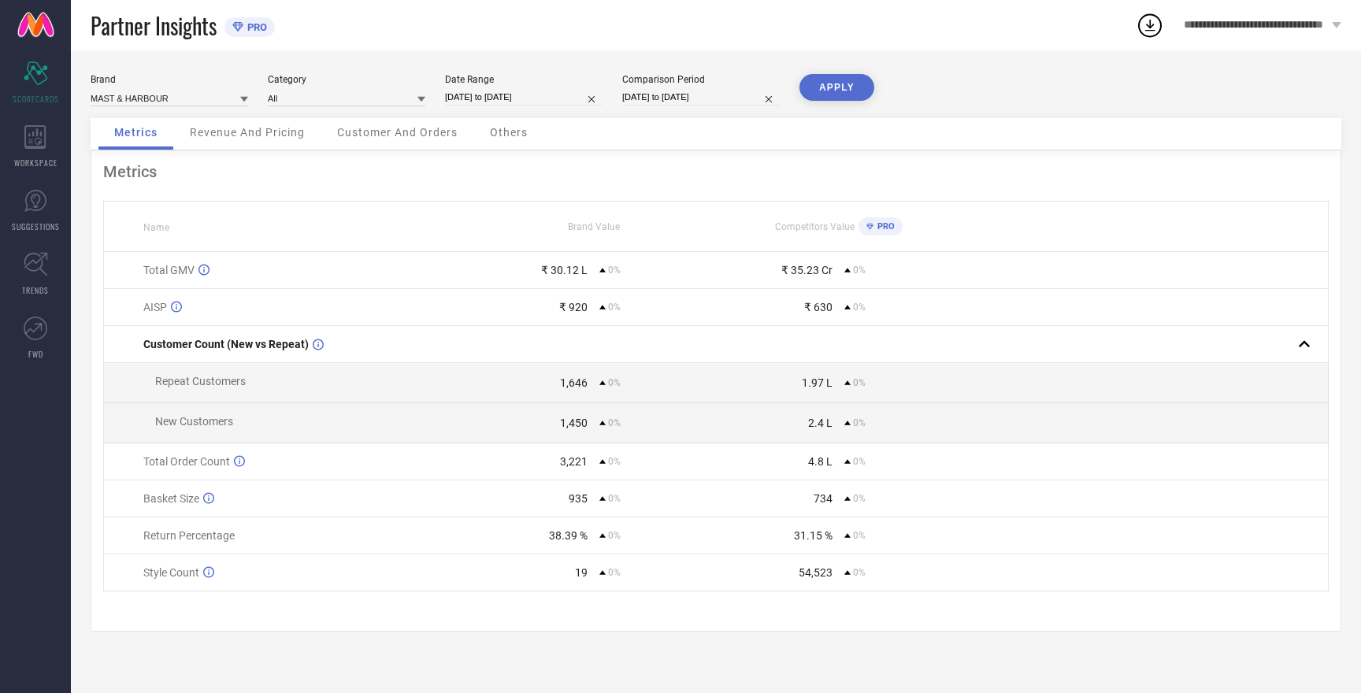
click at [680, 96] on input "[DATE] to [DATE]" at bounding box center [701, 97] width 158 height 17
select select "6"
select select "2025"
select select "7"
select select "2025"
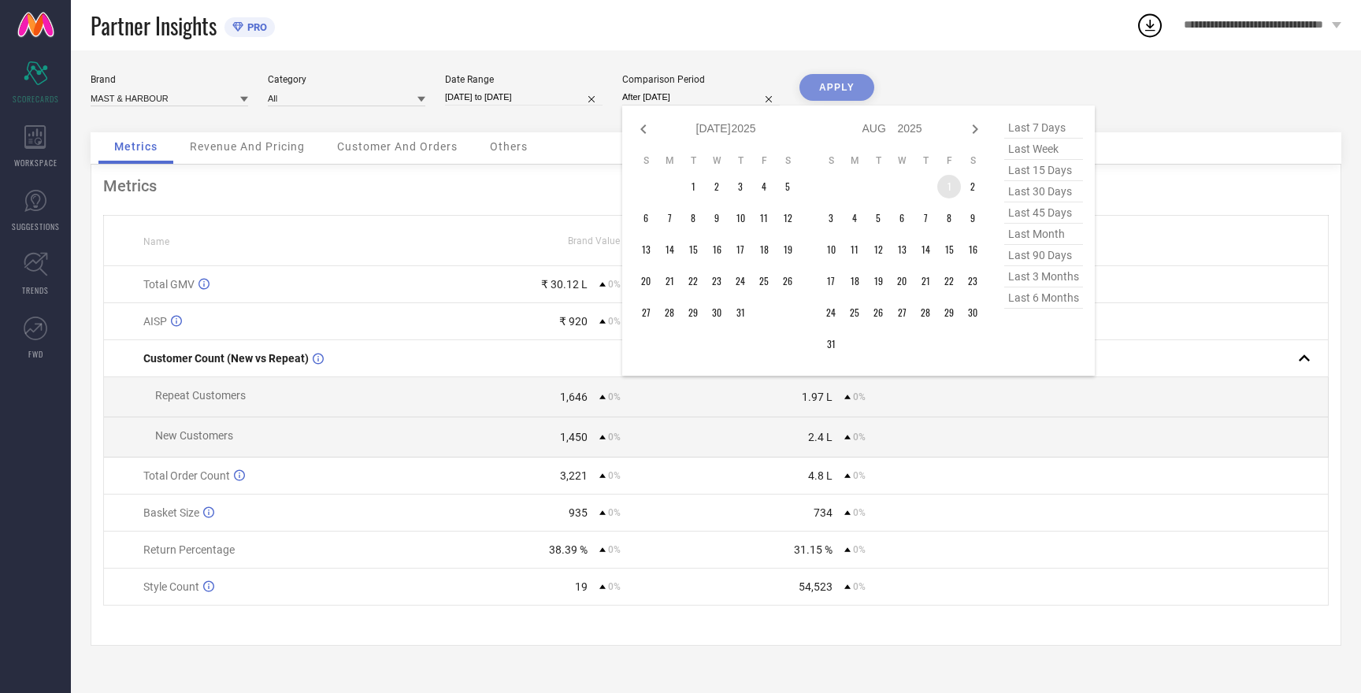
click at [951, 186] on td "1" at bounding box center [949, 187] width 24 height 24
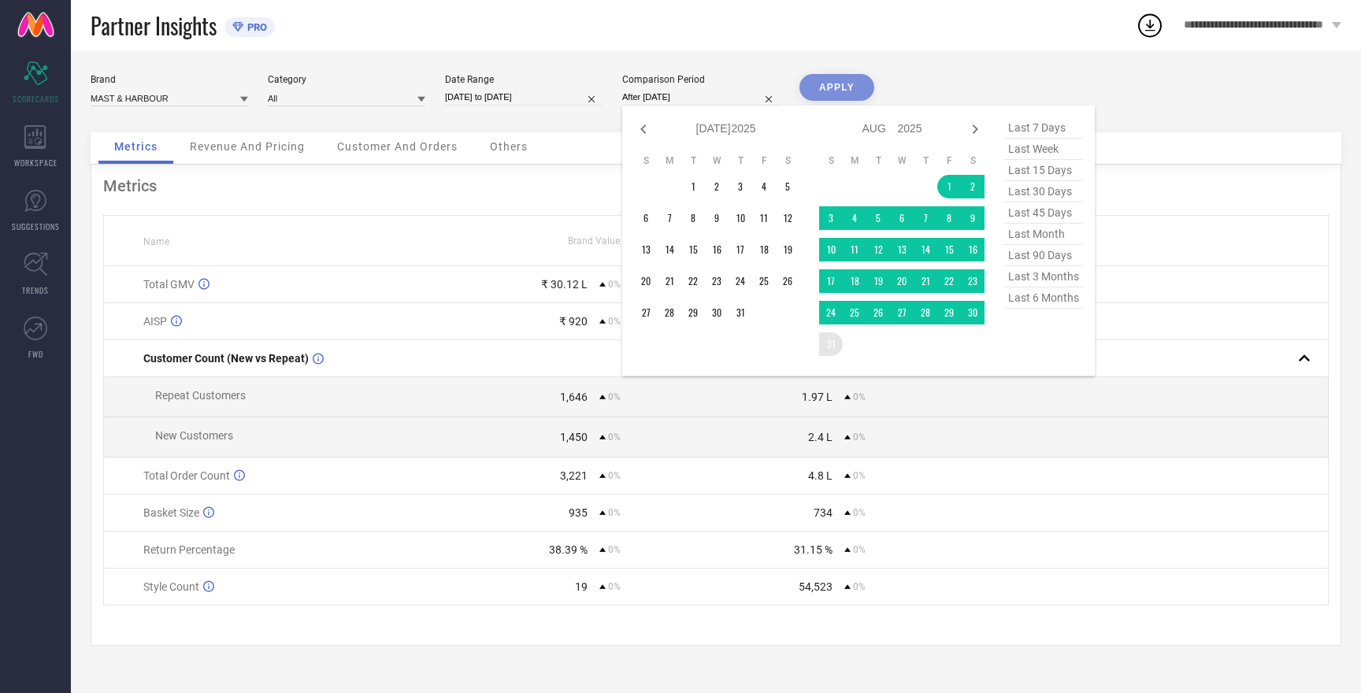
type input "[DATE] to [DATE]"
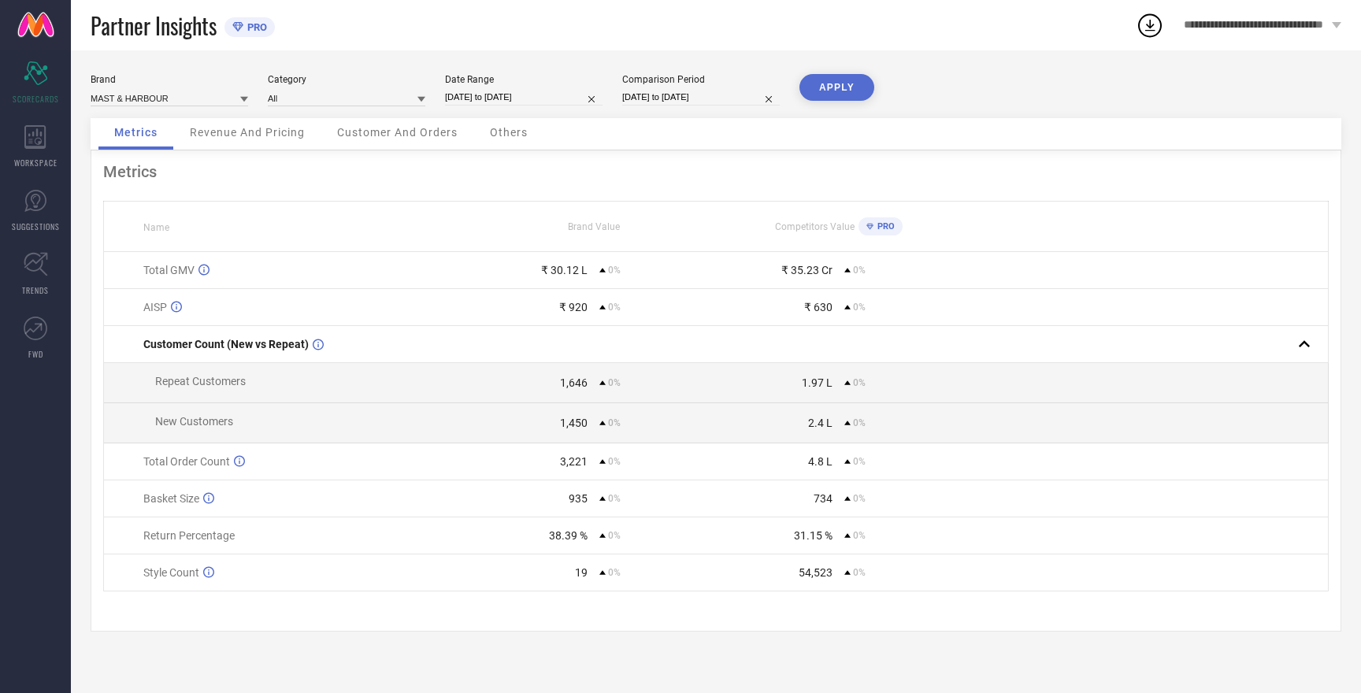
click at [843, 86] on button "APPLY" at bounding box center [836, 87] width 75 height 27
